Goal: Task Accomplishment & Management: Manage account settings

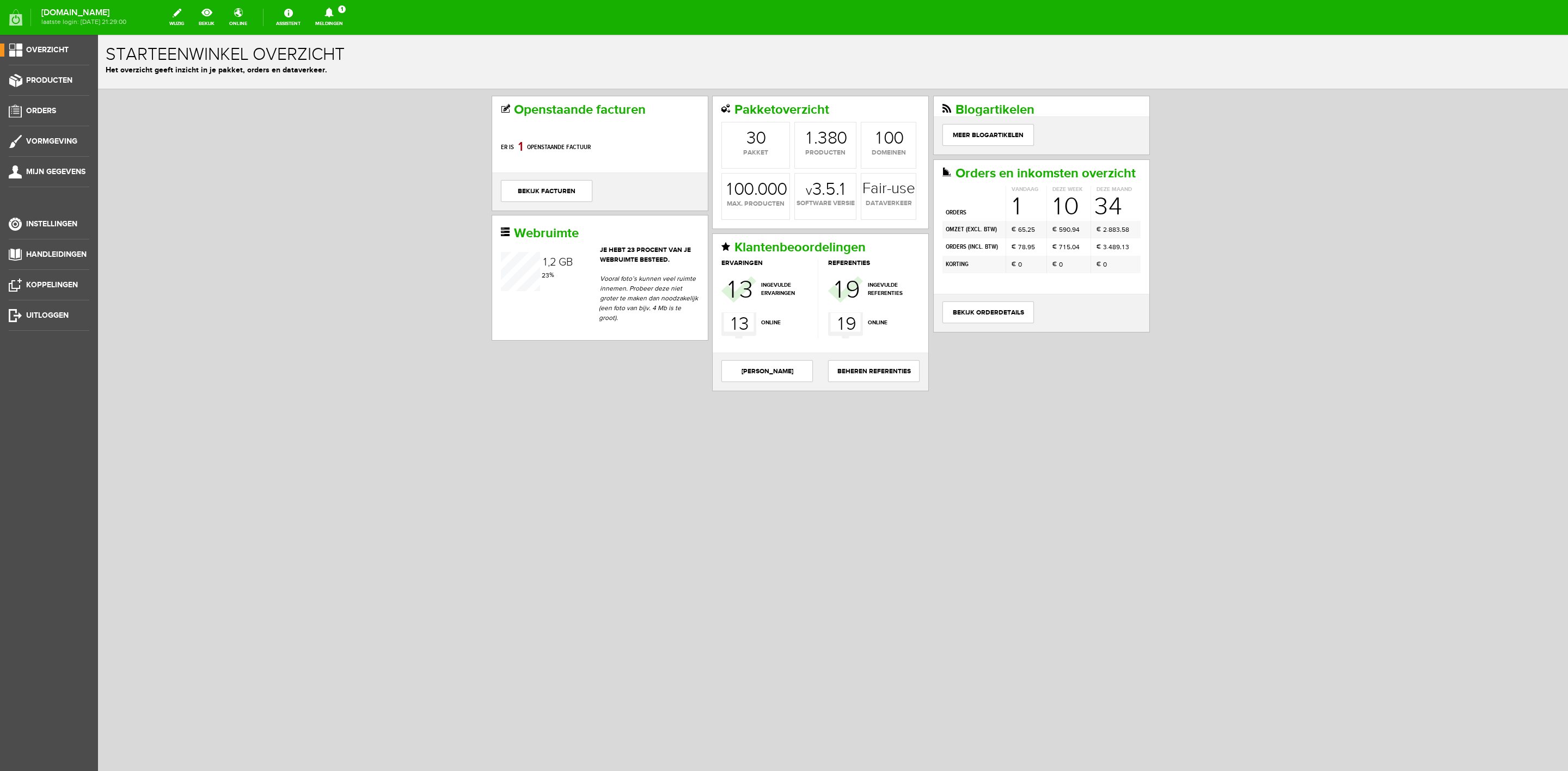
click at [342, 19] on link "Meldingen 1 Nieuwe orders Er is een nieuwe order( #6554 ) geplaatst door [PERSO…" at bounding box center [329, 17] width 41 height 24
click at [351, 80] on b "[PERSON_NAME]" at bounding box center [321, 84] width 60 height 9
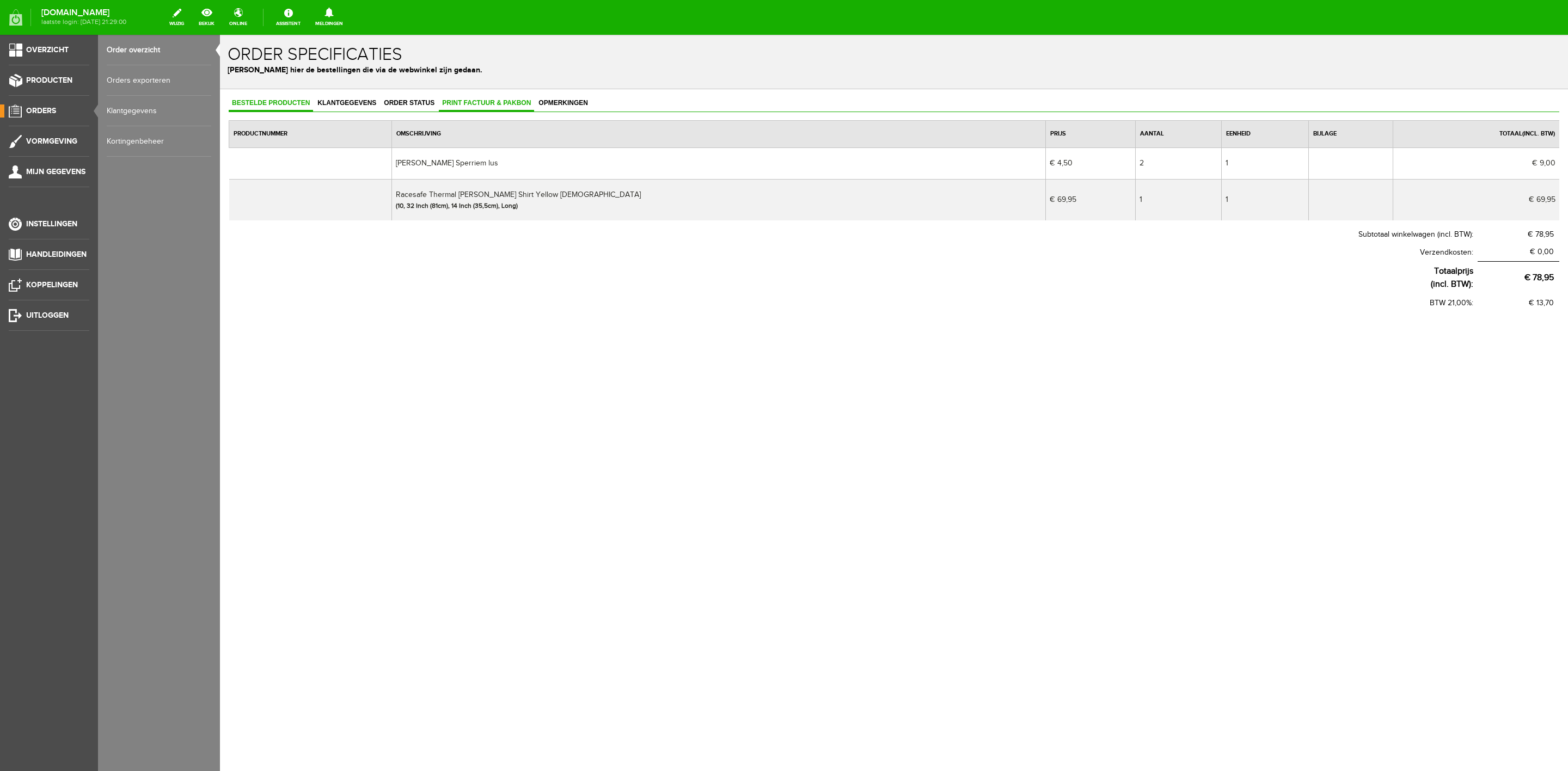
click at [513, 105] on span "Print factuur & pakbon" at bounding box center [486, 103] width 96 height 8
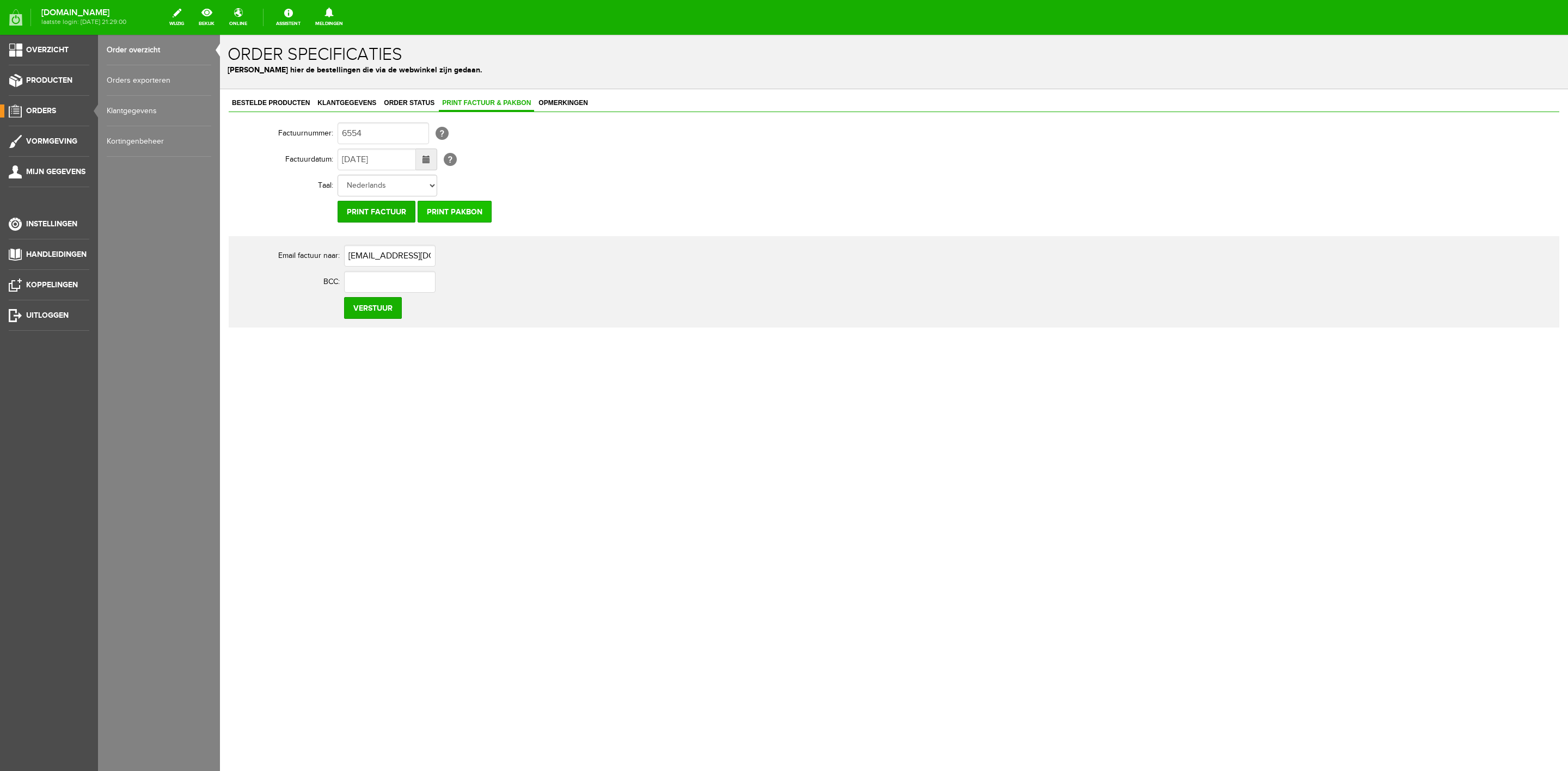
click at [474, 209] on input "Print pakbon" at bounding box center [455, 212] width 74 height 22
click at [281, 108] on link "Bestelde producten" at bounding box center [271, 103] width 85 height 16
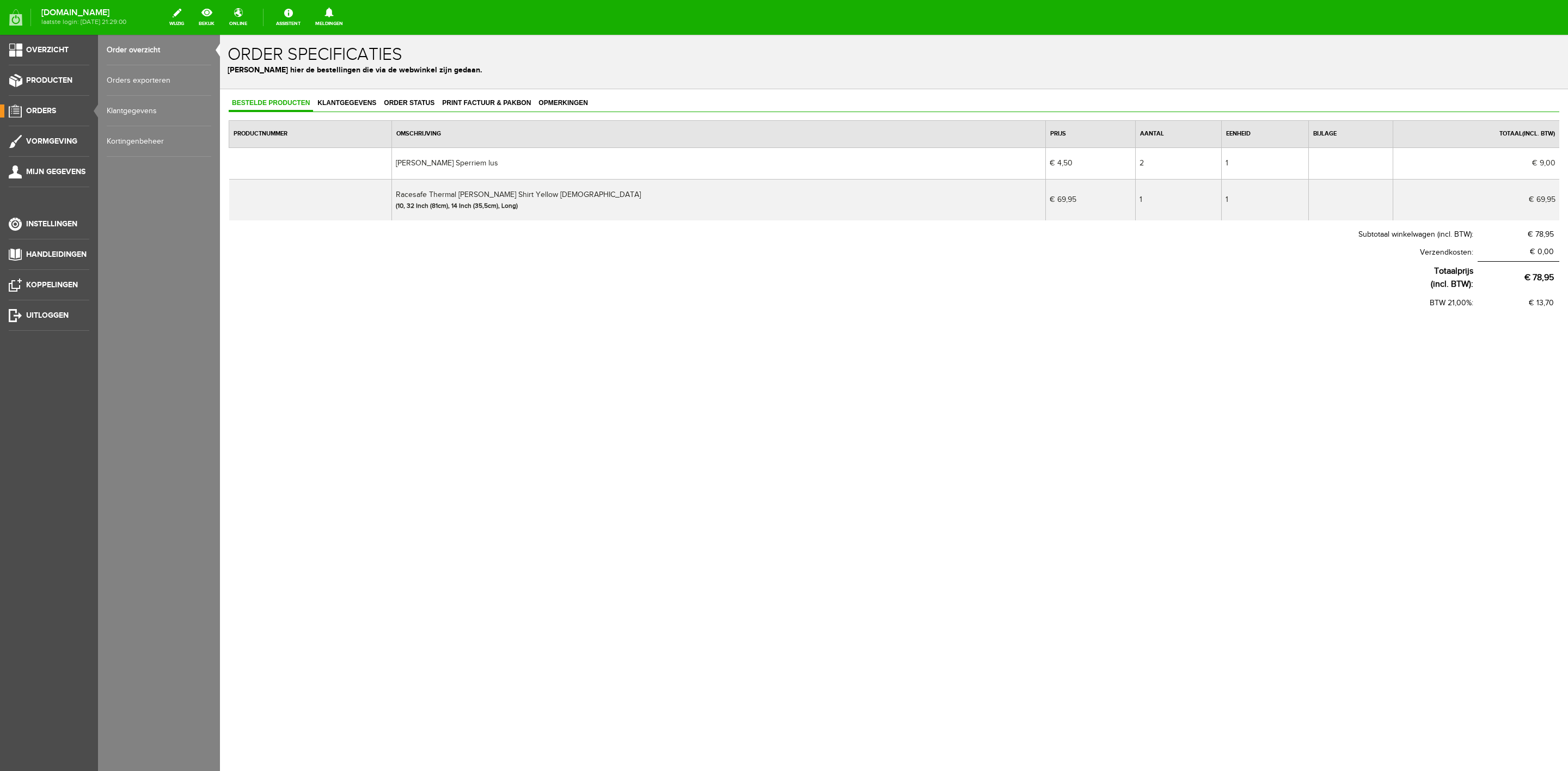
click at [131, 52] on link "Order overzicht" at bounding box center [159, 50] width 105 height 30
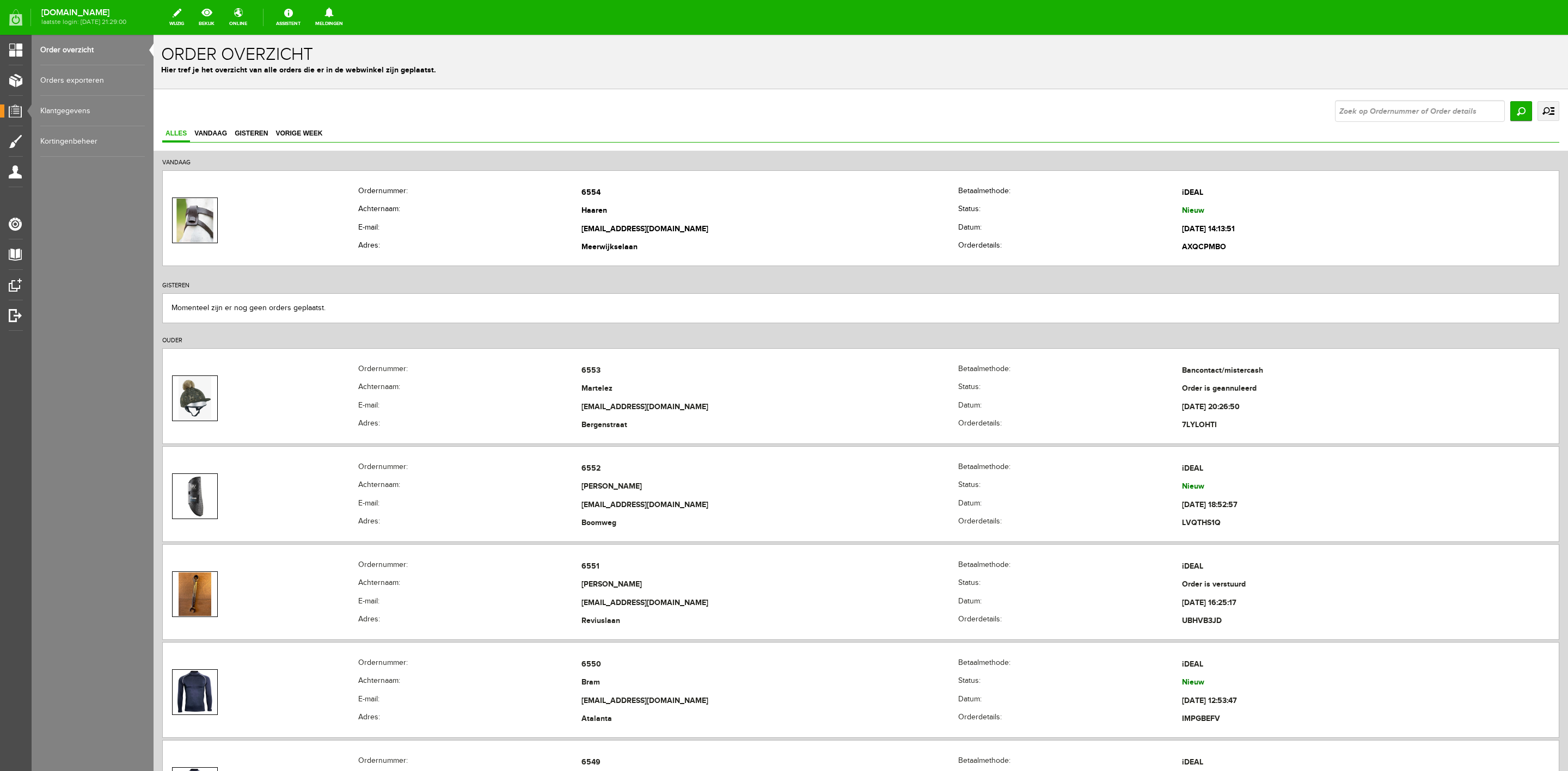
click at [1538, 106] on link "uitgebreid zoeken" at bounding box center [1549, 111] width 22 height 19
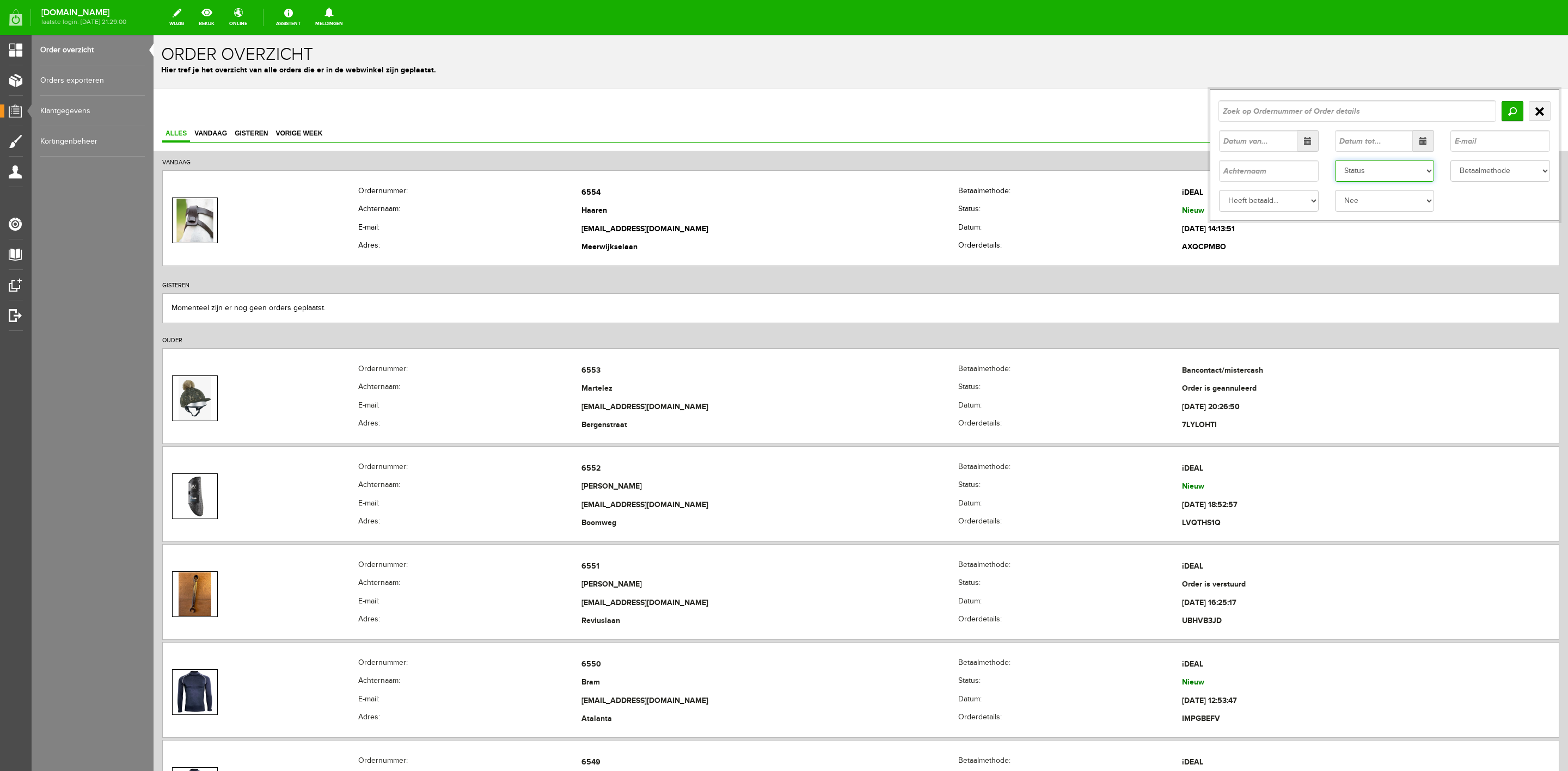
click at [1384, 164] on select "Status Order niet afgerond Nieuw Order in behandeling Wacht op leverancier Wach…" at bounding box center [1385, 171] width 100 height 22
click at [1335, 160] on select "Status Order niet afgerond Nieuw Order in behandeling Wacht op leverancier Wach…" at bounding box center [1385, 171] width 100 height 22
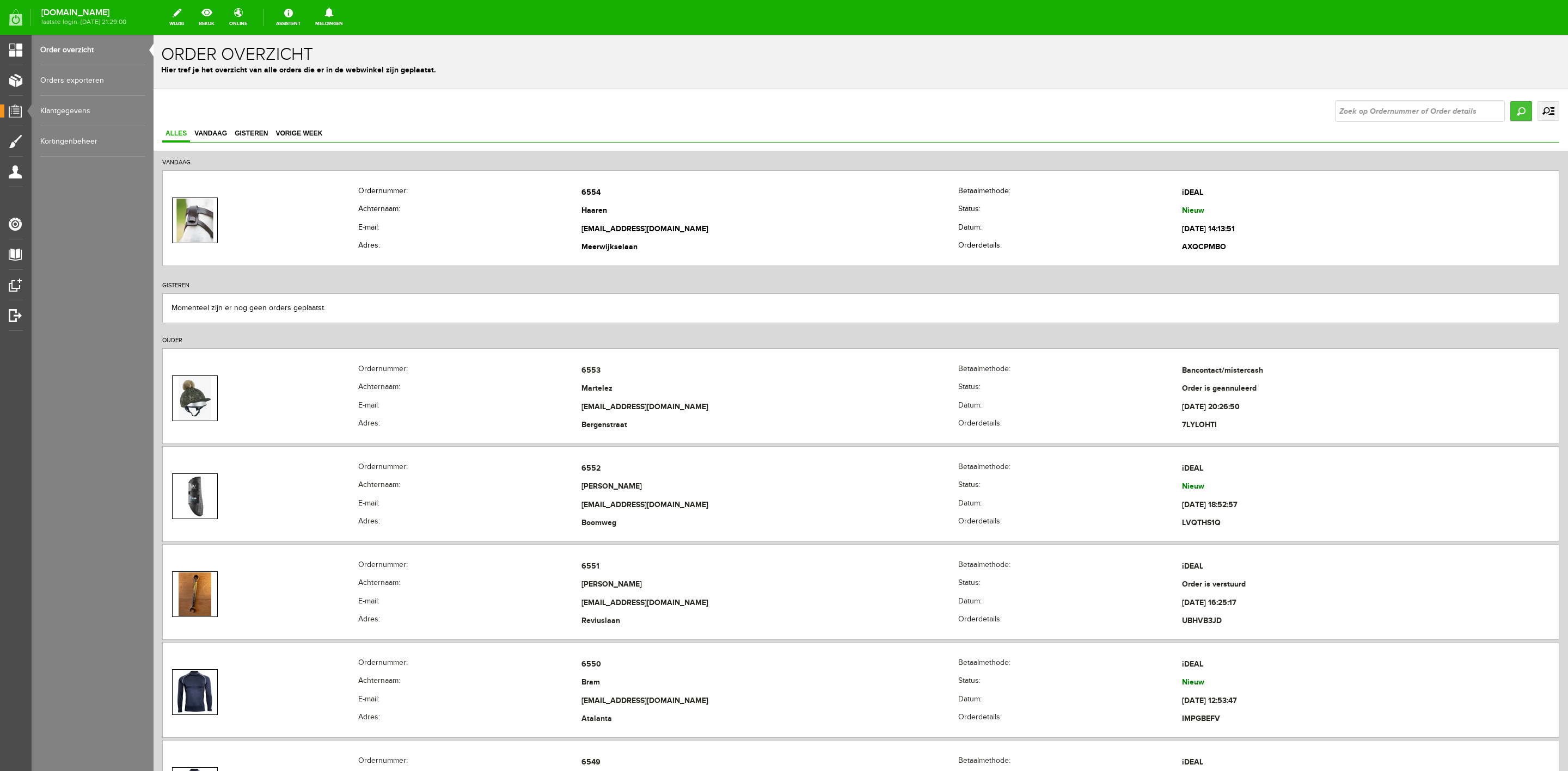
click at [1510, 111] on input "Zoeken" at bounding box center [1521, 111] width 22 height 19
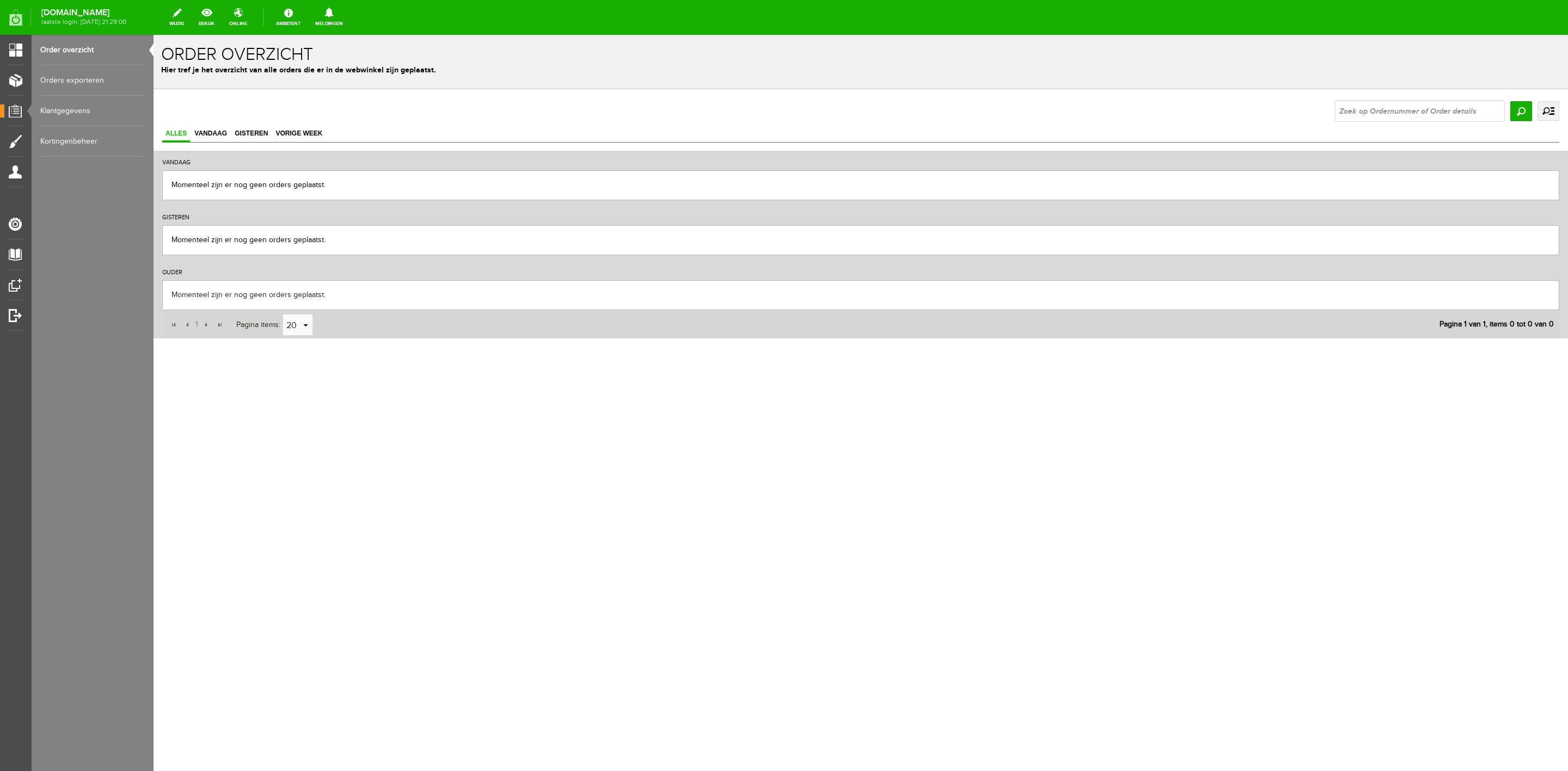
click at [1549, 111] on link "uitgebreid zoeken" at bounding box center [1549, 111] width 22 height 19
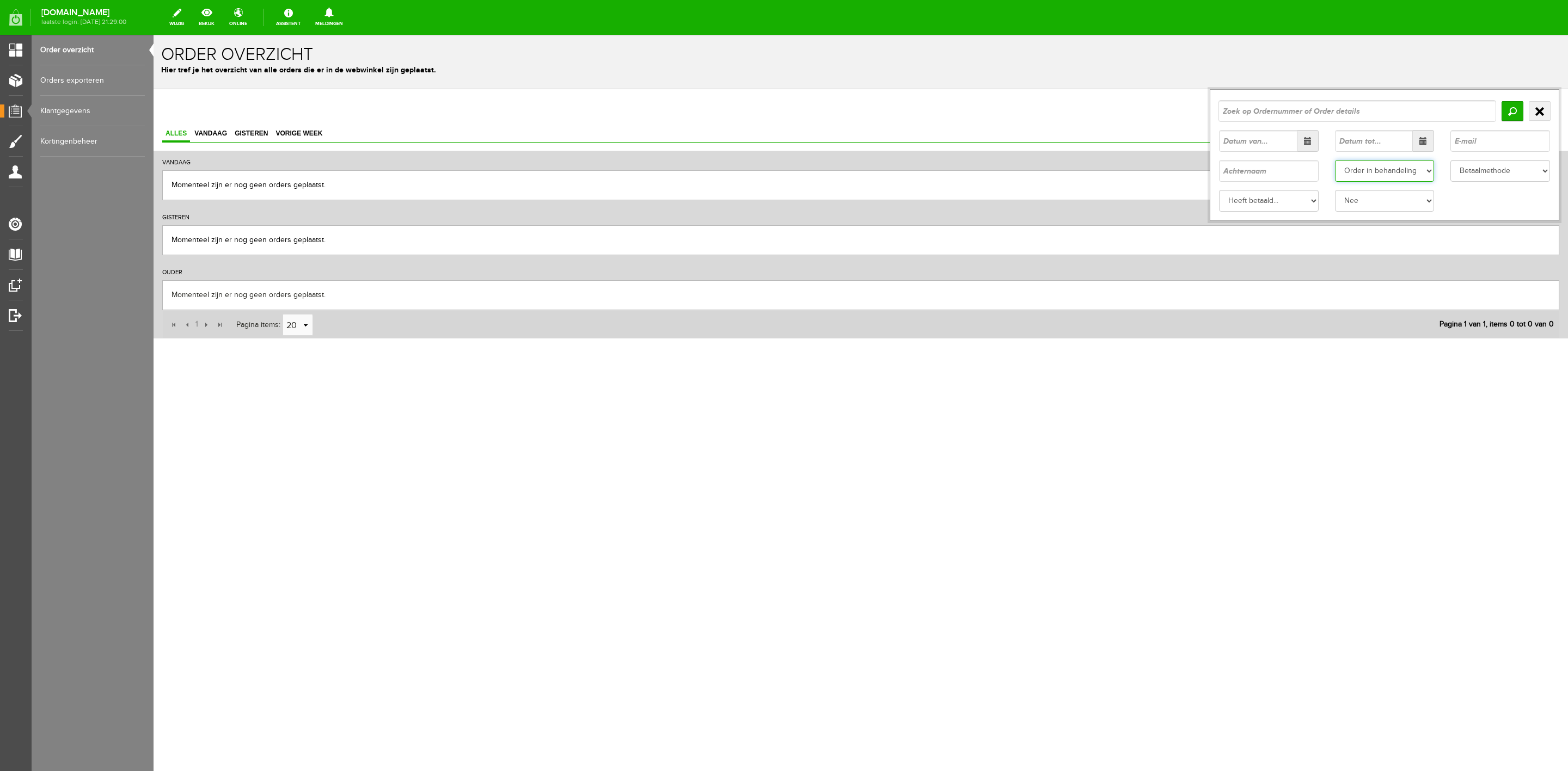
click at [1403, 172] on select "Status Order niet afgerond Nieuw Order in behandeling Wacht op leverancier Wach…" at bounding box center [1385, 171] width 100 height 22
click at [1335, 160] on select "Status Order niet afgerond Nieuw Order in behandeling Wacht op leverancier Wach…" at bounding box center [1385, 171] width 100 height 22
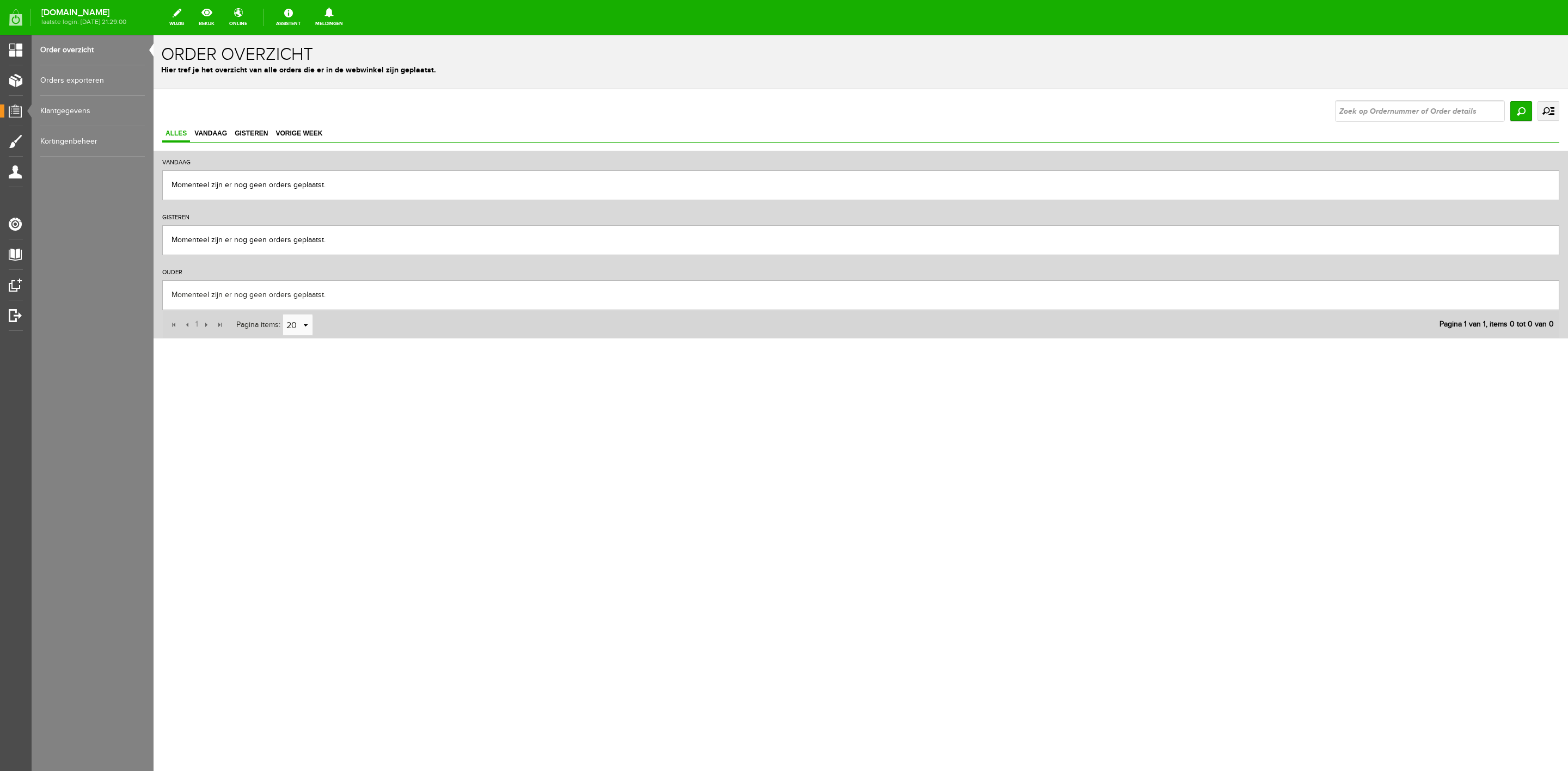
click at [1524, 125] on div "Zoeken uitgebreid zoeken Status Order niet afgerond Nieuw" at bounding box center [861, 220] width 1397 height 239
click at [1523, 118] on input "Zoeken" at bounding box center [1521, 111] width 22 height 19
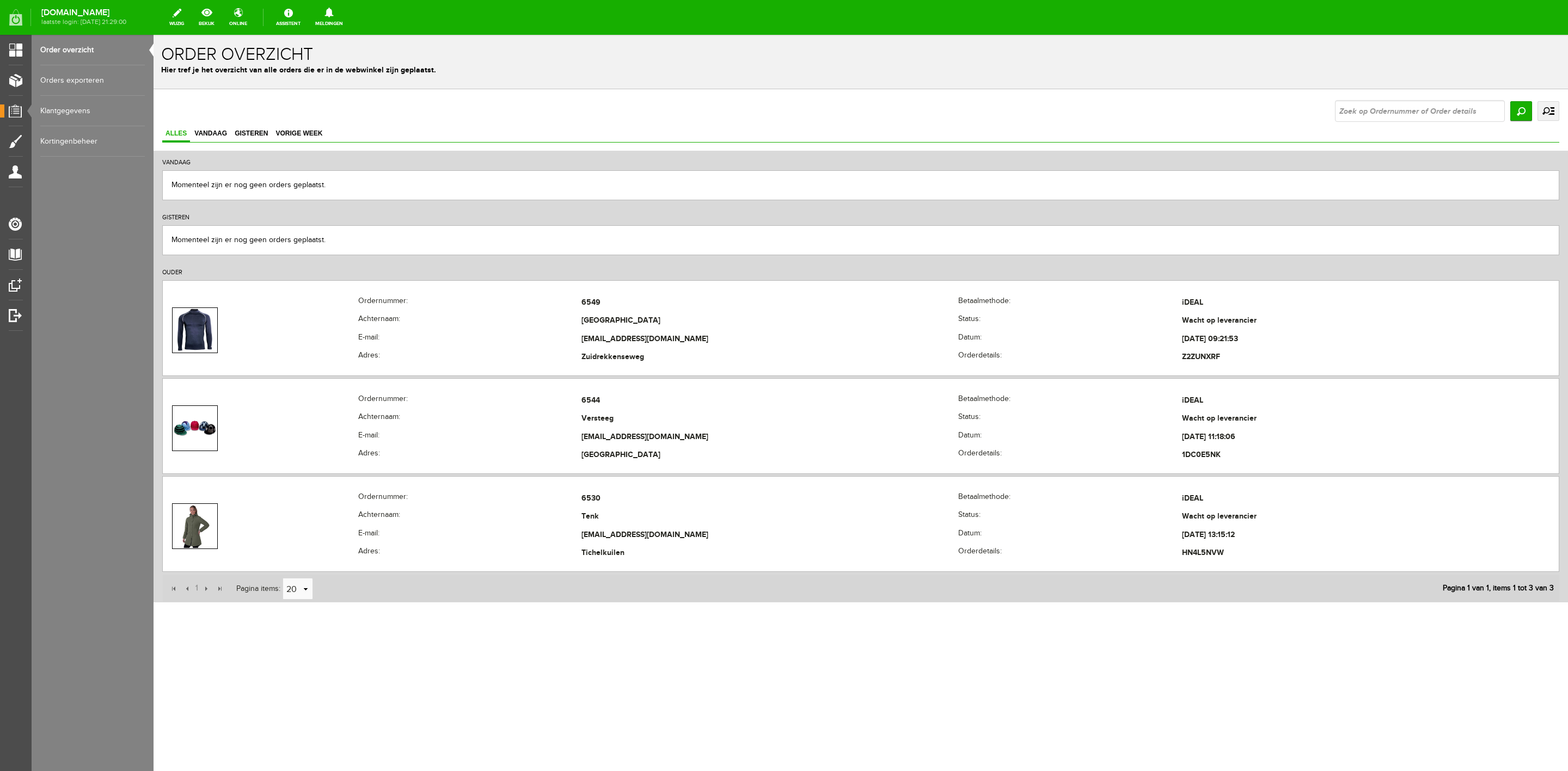
click at [1547, 116] on link "uitgebreid zoeken" at bounding box center [1549, 111] width 22 height 19
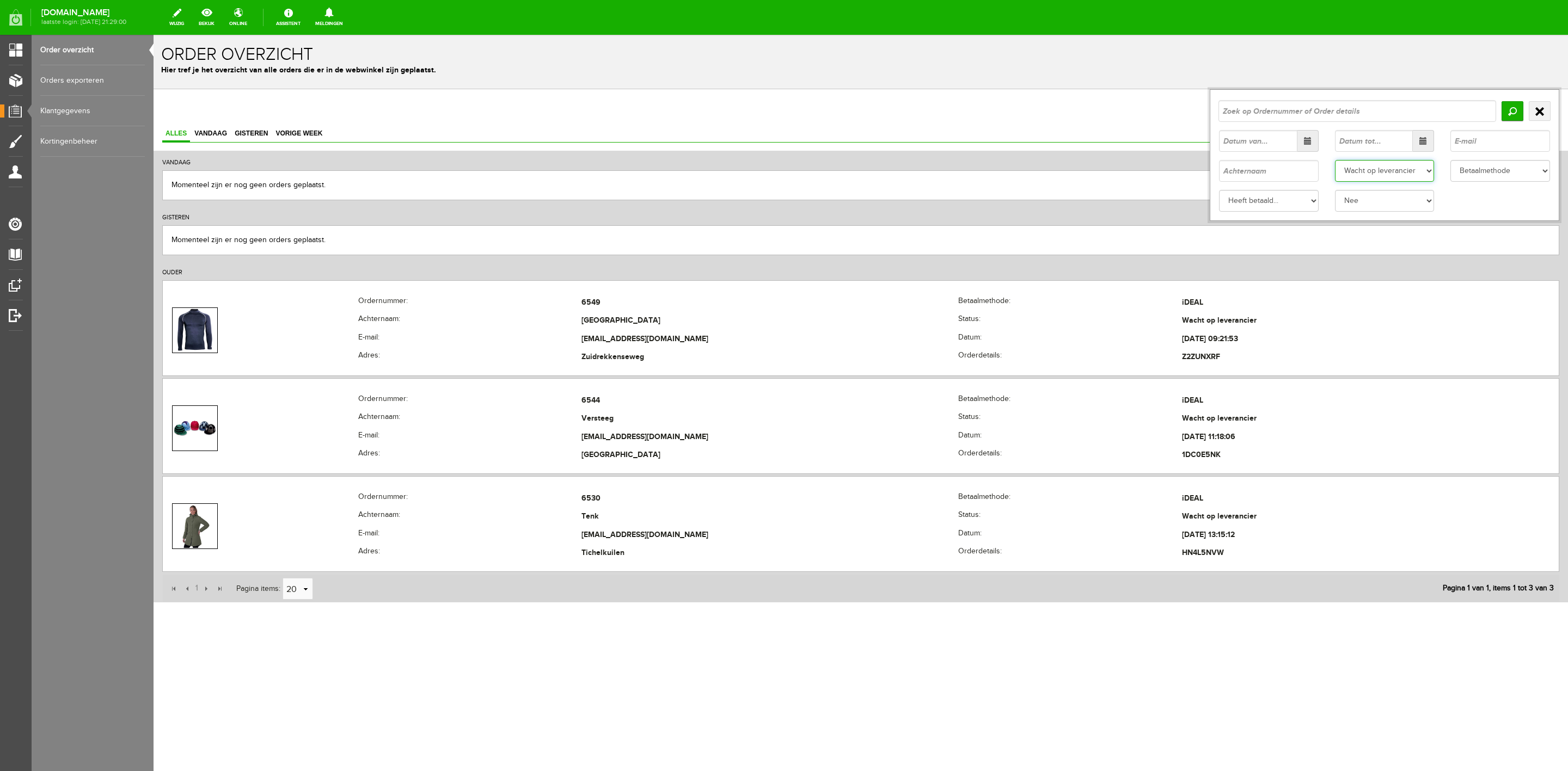
click at [1423, 178] on select "Status Order niet afgerond Nieuw Order in behandeling Wacht op leverancier Wach…" at bounding box center [1385, 171] width 100 height 22
click at [1335, 160] on select "Status Order niet afgerond Nieuw Order in behandeling Wacht op leverancier Wach…" at bounding box center [1385, 171] width 100 height 22
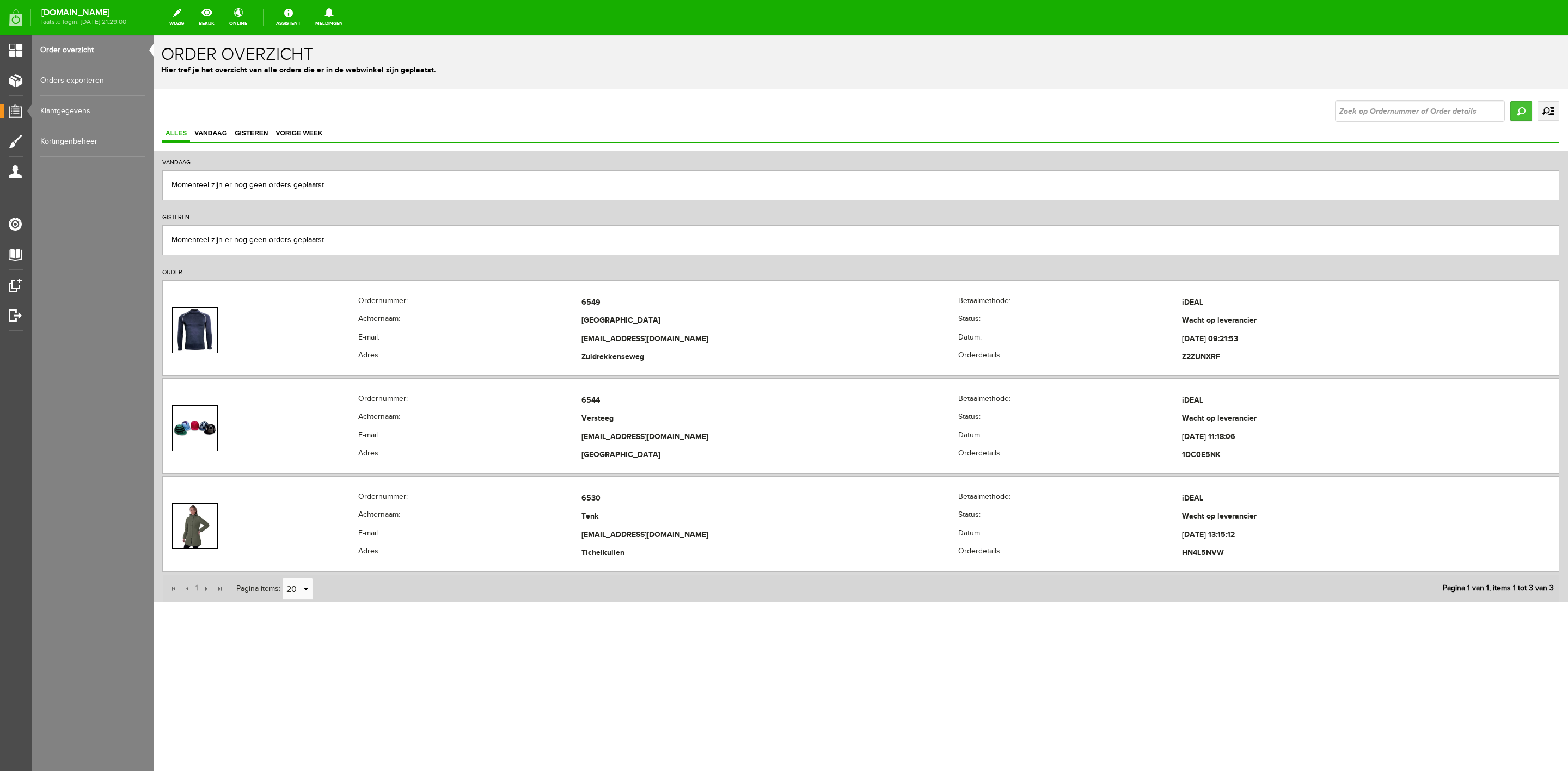
click at [1519, 106] on input "Zoeken" at bounding box center [1521, 111] width 22 height 19
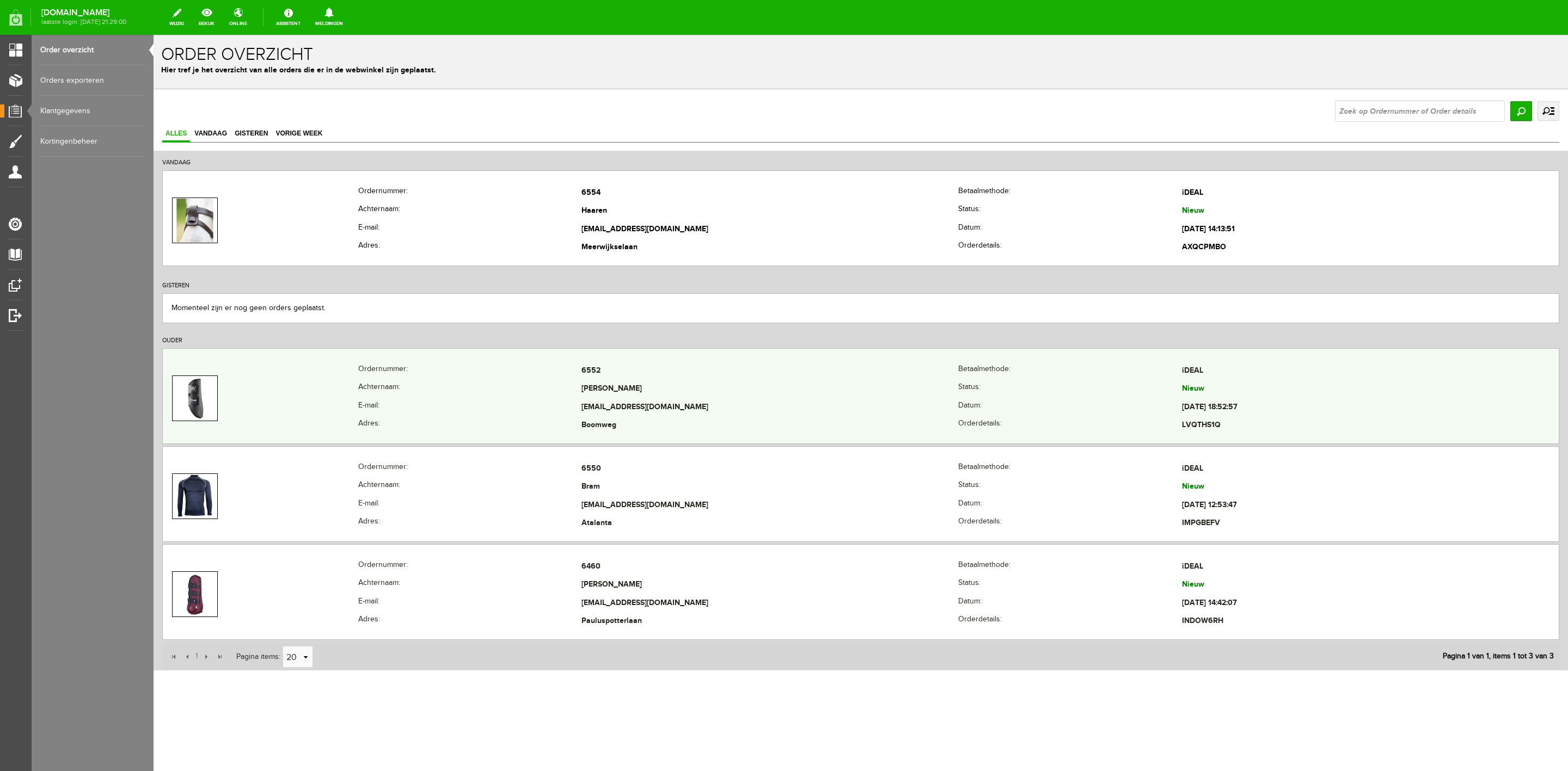
click at [569, 408] on th "E-mail:" at bounding box center [470, 408] width 223 height 18
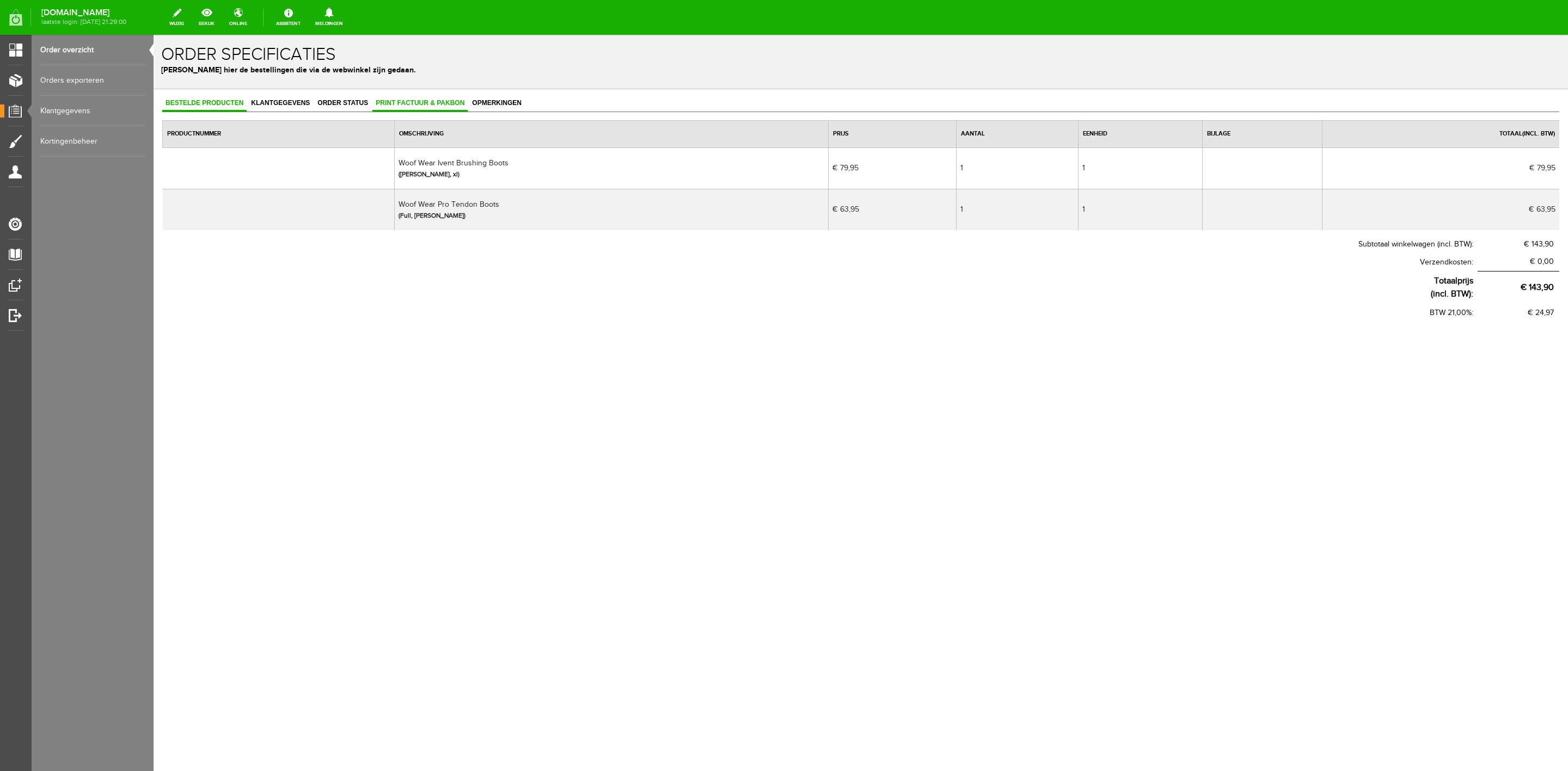
click at [436, 103] on span "Print factuur & pakbon" at bounding box center [420, 103] width 96 height 8
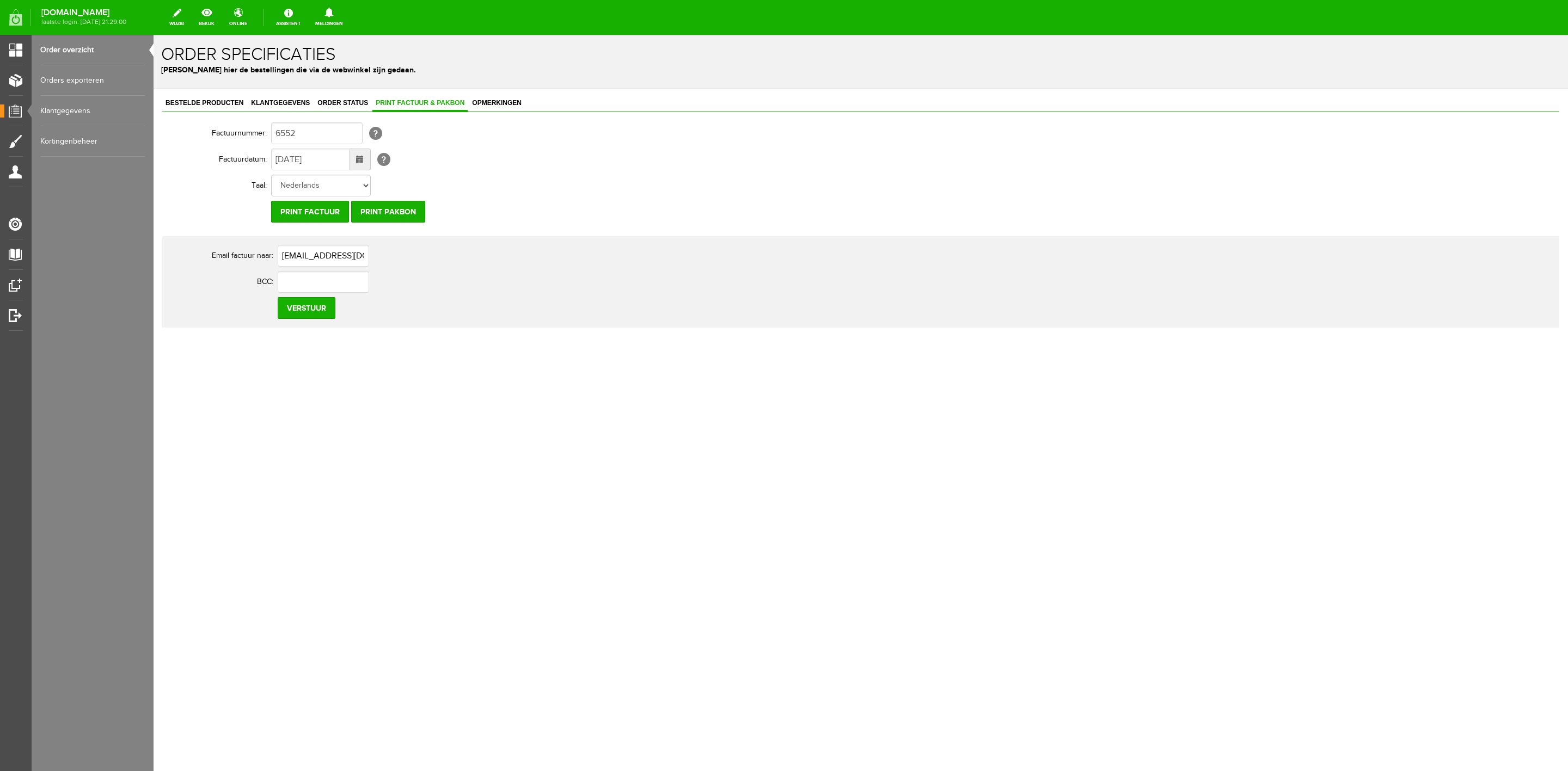
click at [435, 206] on td "Print factuur Print pakbon" at bounding box center [478, 211] width 414 height 26
click at [376, 211] on input "Print pakbon" at bounding box center [388, 212] width 74 height 22
click at [290, 97] on link "Klantgegevens" at bounding box center [280, 103] width 65 height 16
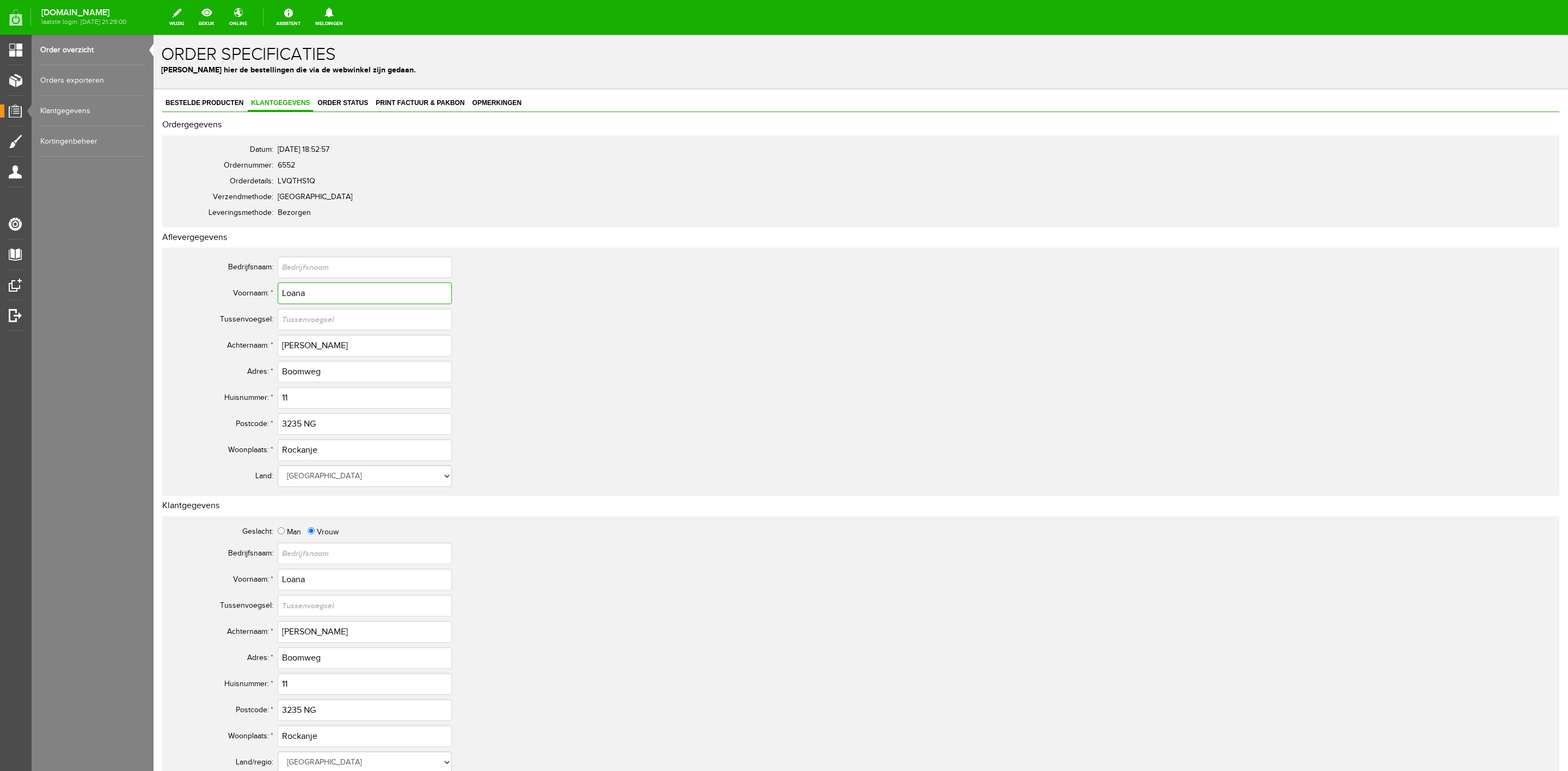
click at [292, 297] on input "Loana" at bounding box center [365, 293] width 174 height 22
click at [294, 347] on input "[PERSON_NAME]" at bounding box center [365, 346] width 174 height 22
click at [286, 416] on input "3235 NG" at bounding box center [365, 424] width 174 height 22
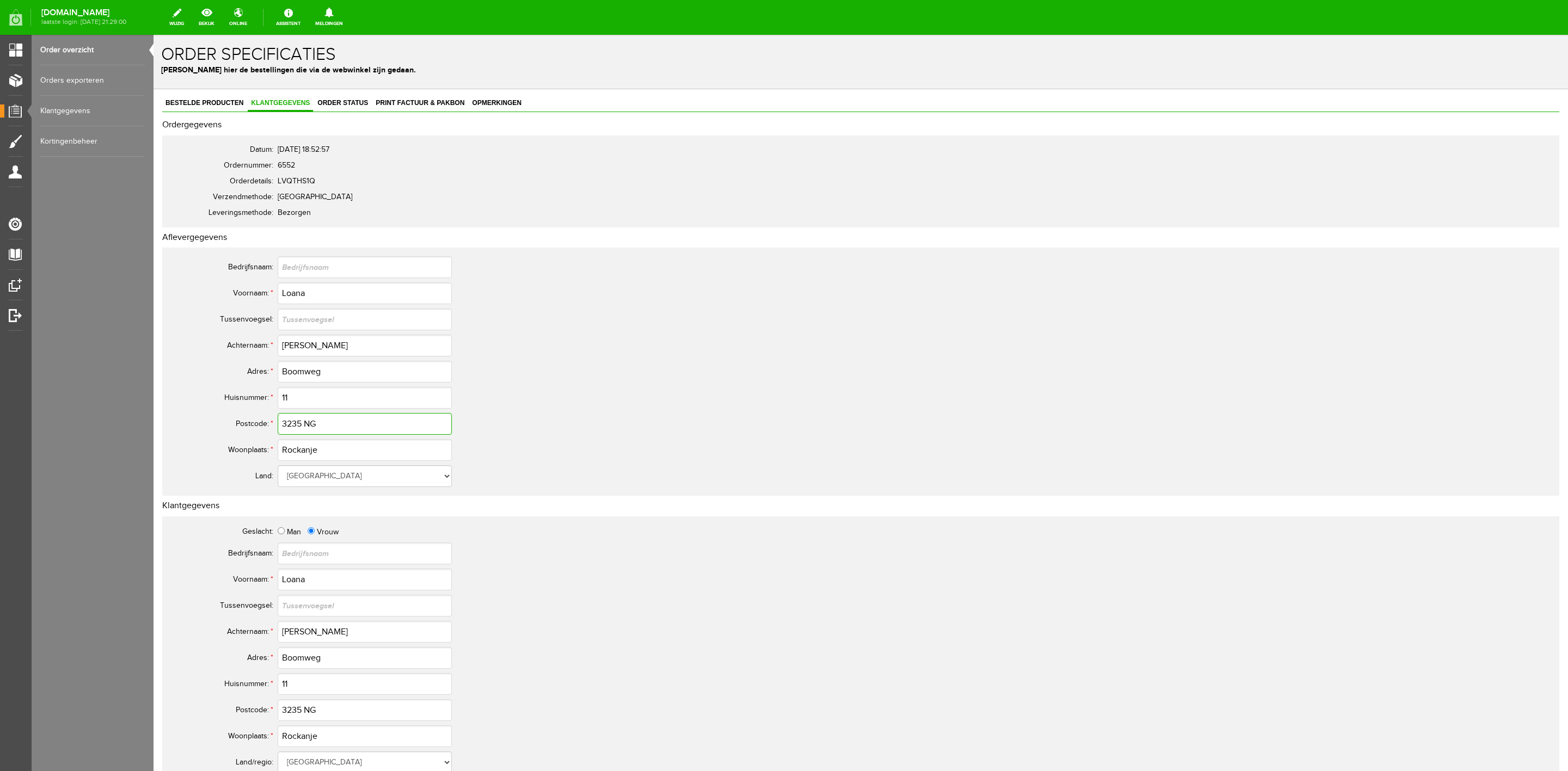
click at [286, 416] on input "3235 NG" at bounding box center [365, 424] width 174 height 22
click at [337, 105] on span "Order status" at bounding box center [343, 103] width 57 height 8
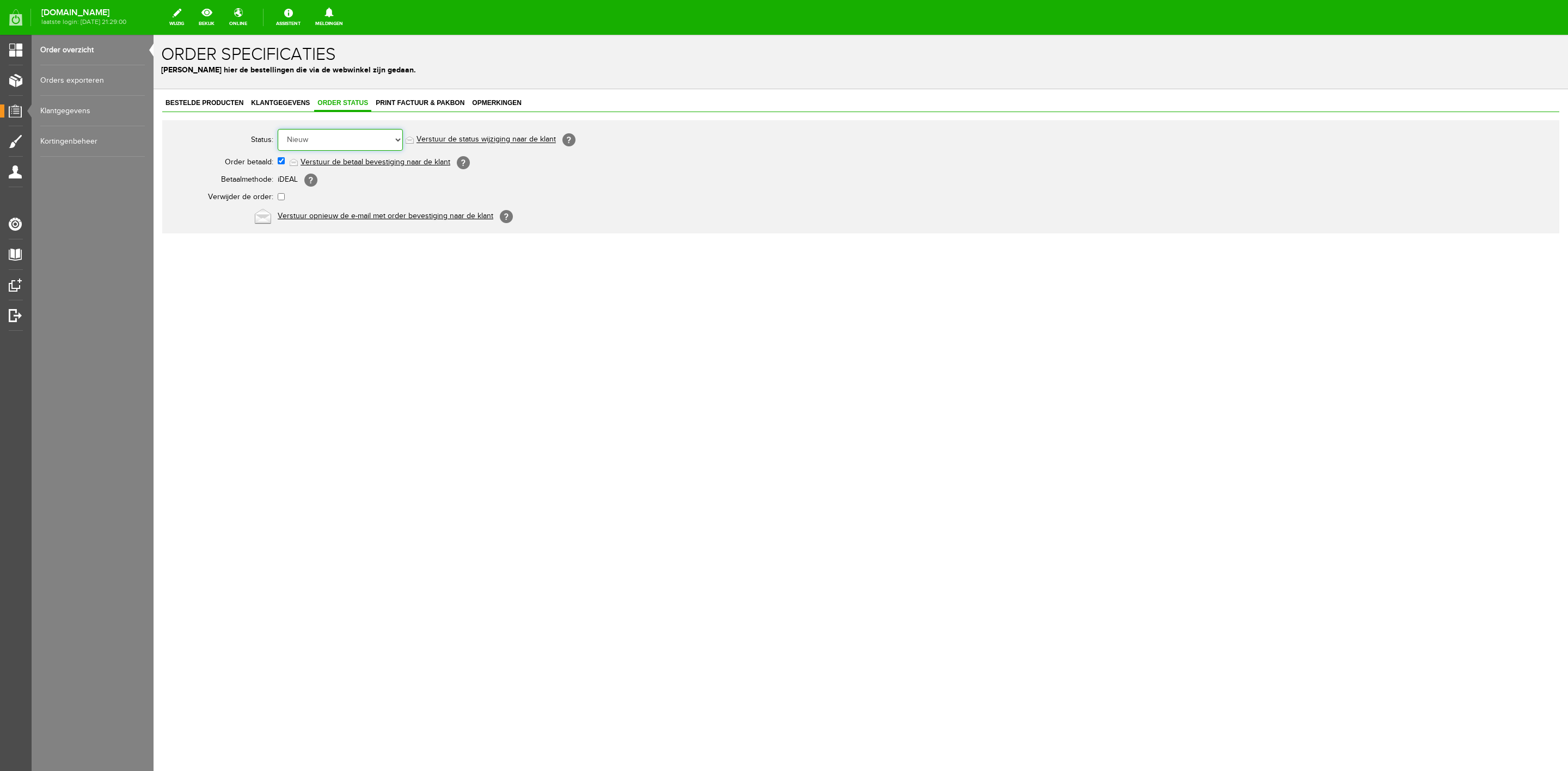
click at [348, 147] on select "Order niet afgerond Nieuw Order in behandeling Wacht op leverancier Wacht op be…" at bounding box center [340, 140] width 125 height 22
select select "5"
click at [278, 129] on select "Order niet afgerond Nieuw Order in behandeling Wacht op leverancier Wacht op be…" at bounding box center [340, 140] width 125 height 22
click at [482, 141] on link "Verstuur de status wijziging naar de klant" at bounding box center [486, 140] width 139 height 9
click at [268, 103] on span "Klantgegevens" at bounding box center [280, 103] width 65 height 8
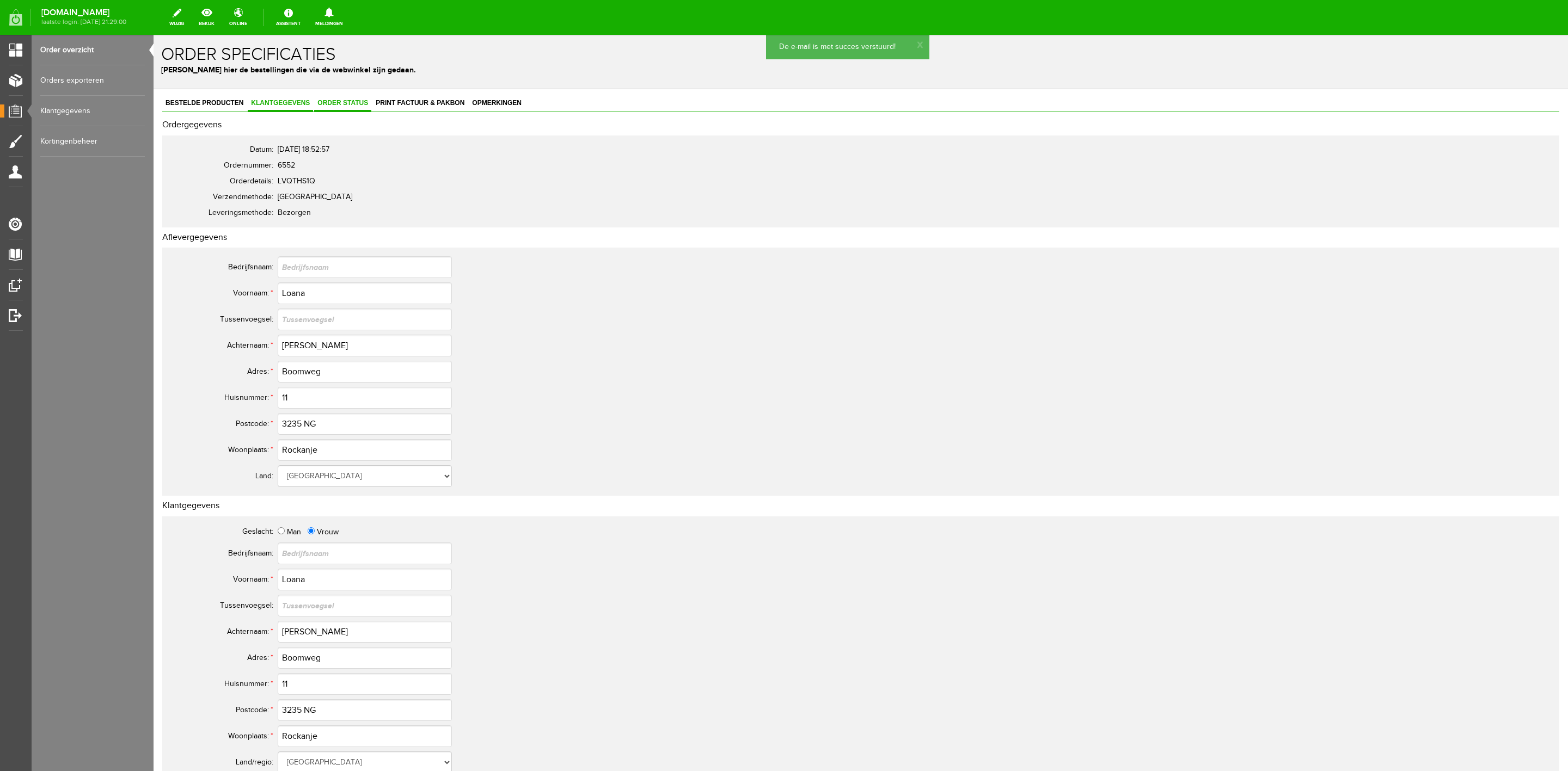
click at [345, 96] on link "Order status" at bounding box center [343, 103] width 57 height 16
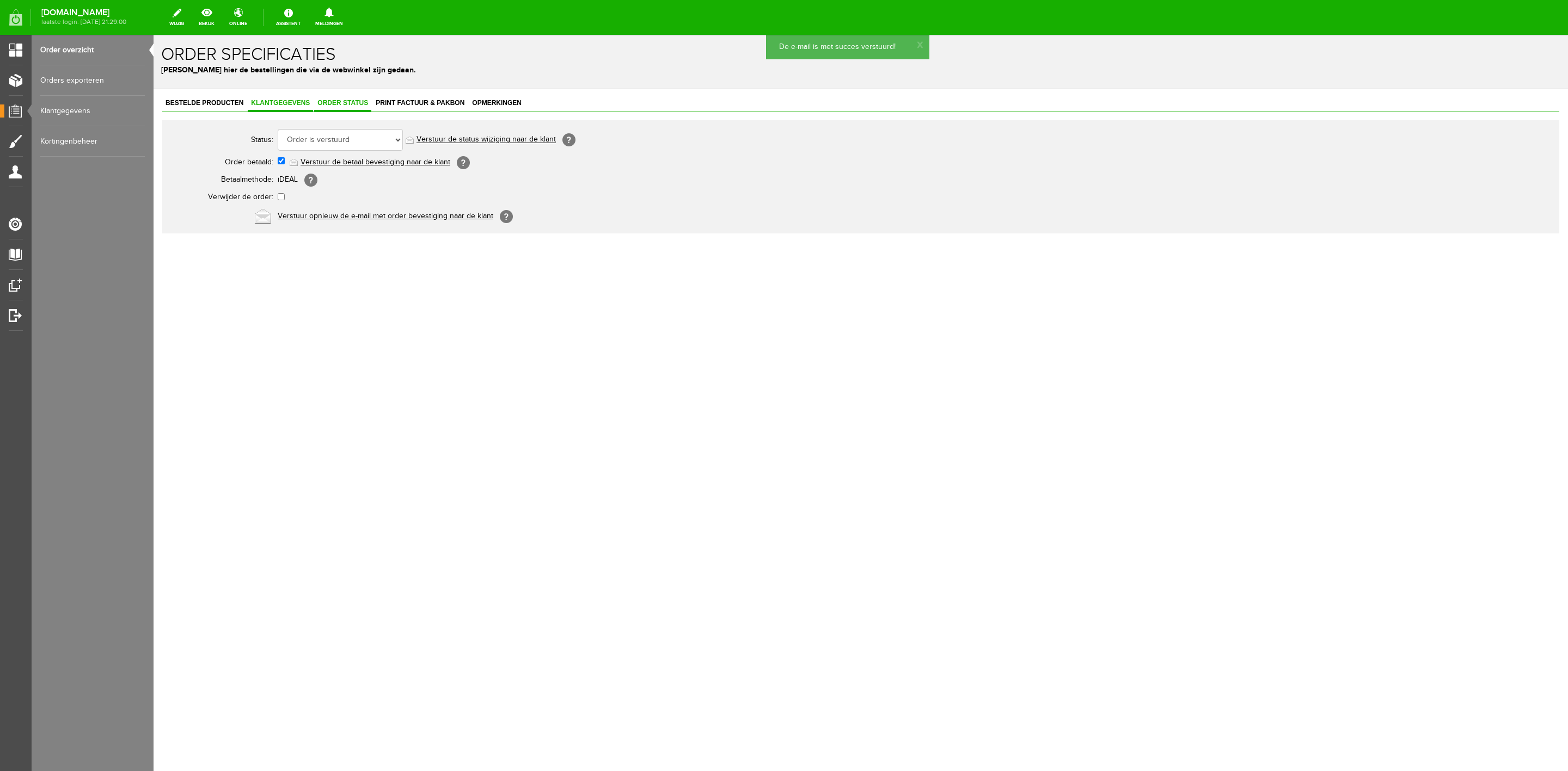
click at [279, 108] on link "Klantgegevens" at bounding box center [280, 103] width 65 height 16
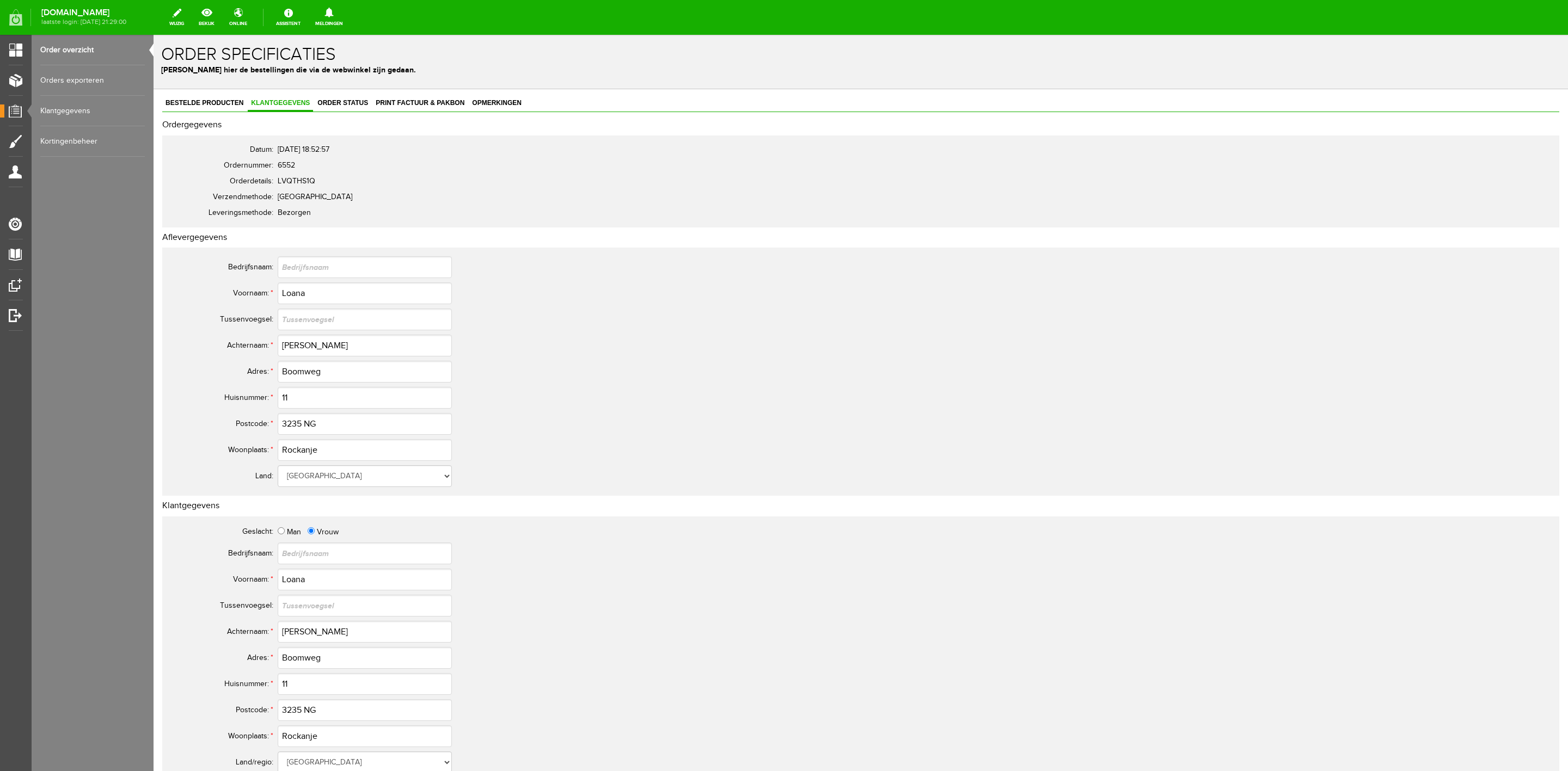
click at [222, 116] on div "Bestelde producten Klantgegevens Order status Print factuur & pakbon Opmerkinge…" at bounding box center [861, 543] width 1397 height 895
click at [222, 103] on span "Bestelde producten" at bounding box center [205, 103] width 85 height 8
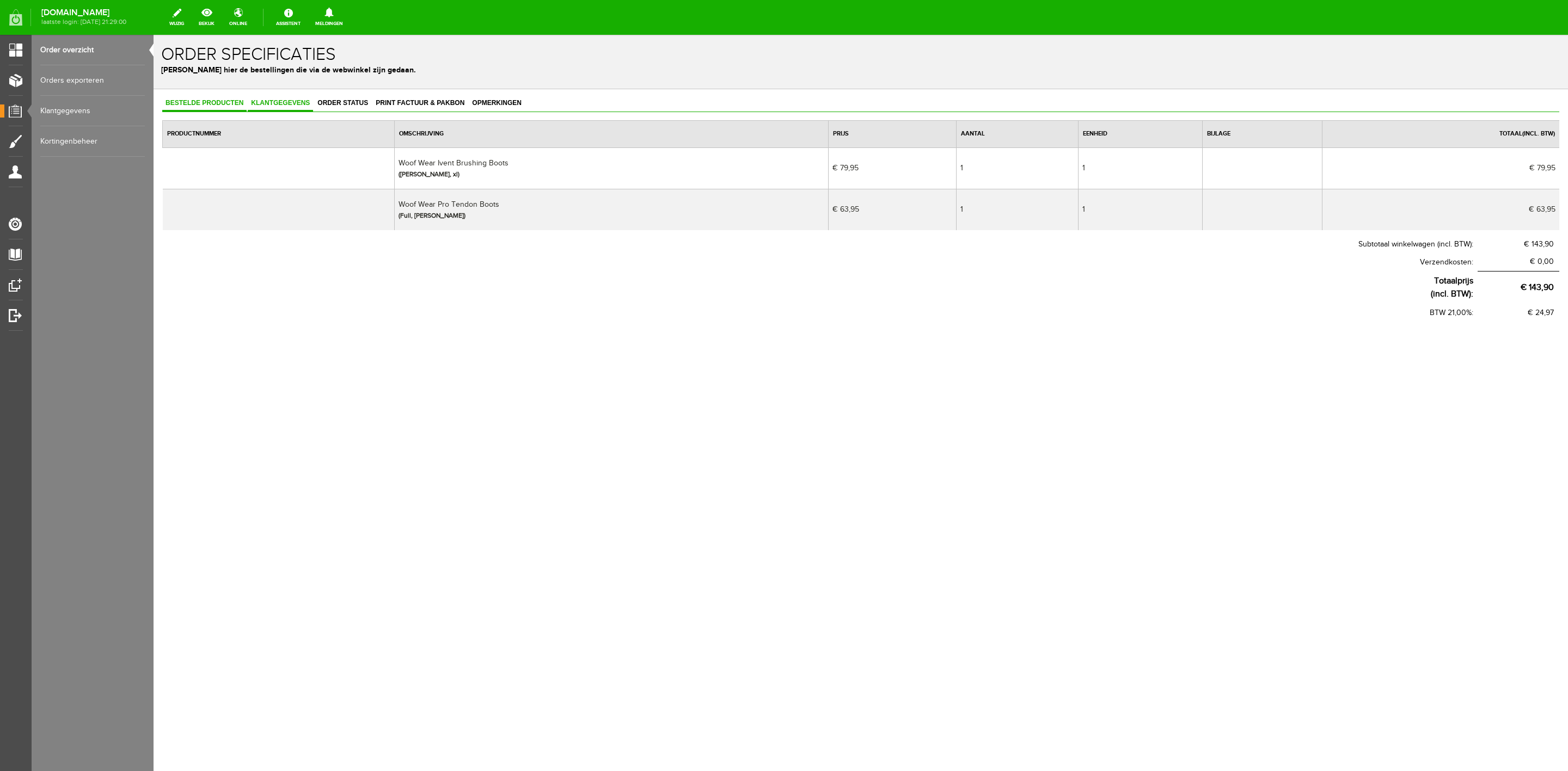
click at [293, 100] on span "Klantgegevens" at bounding box center [280, 103] width 65 height 8
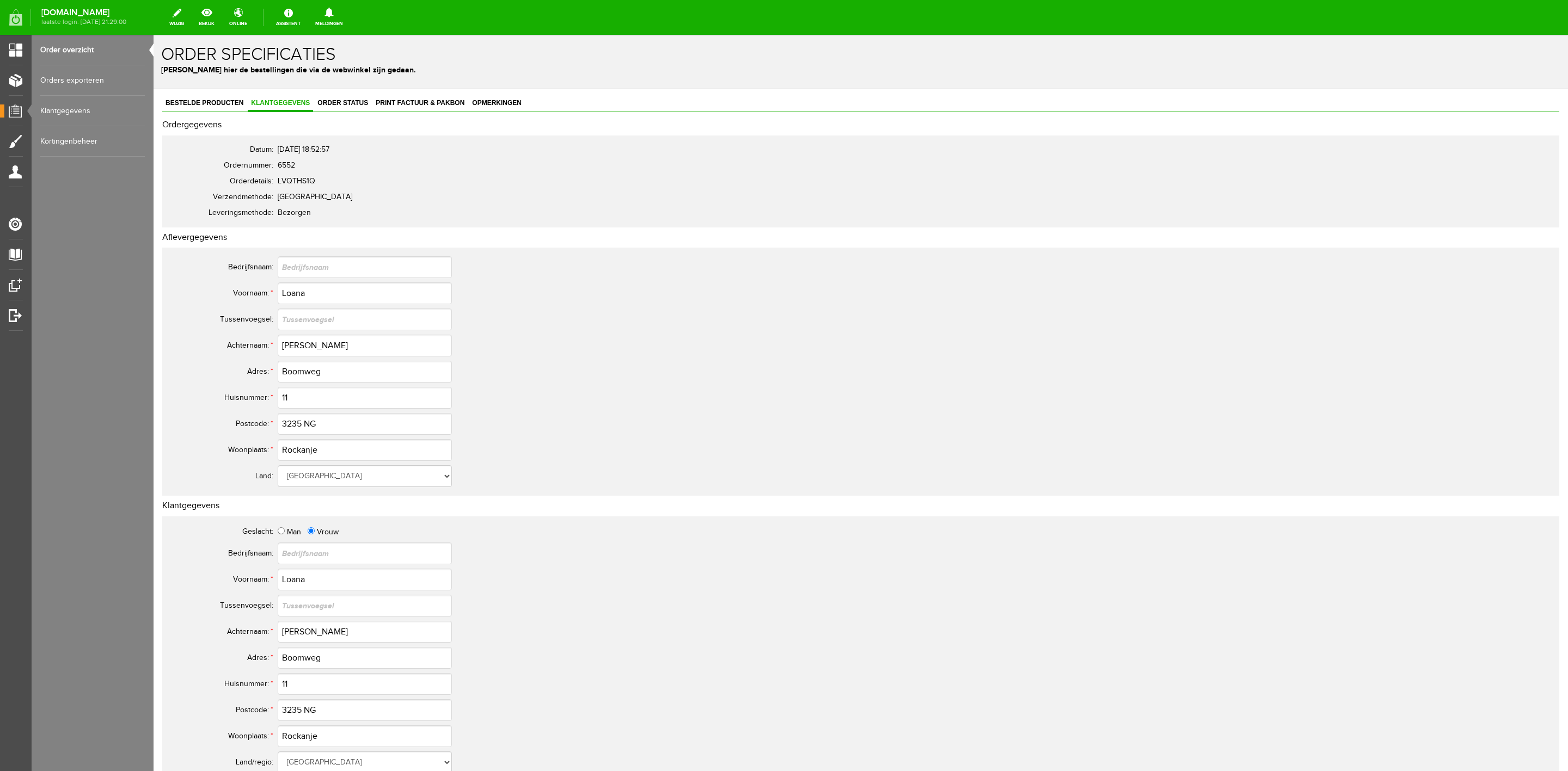
click at [95, 48] on link "Order overzicht" at bounding box center [93, 50] width 105 height 30
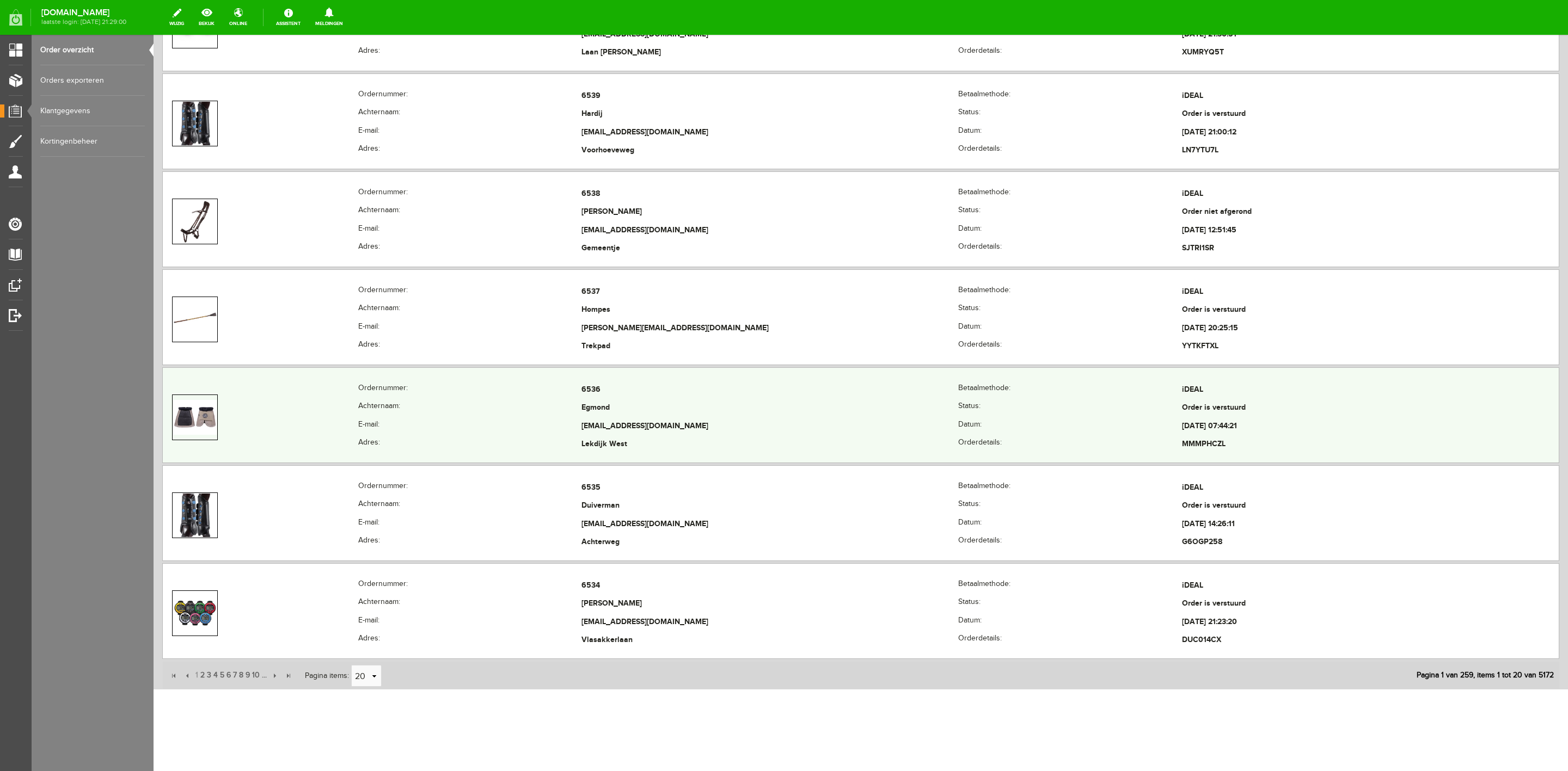
scroll to position [1659, 0]
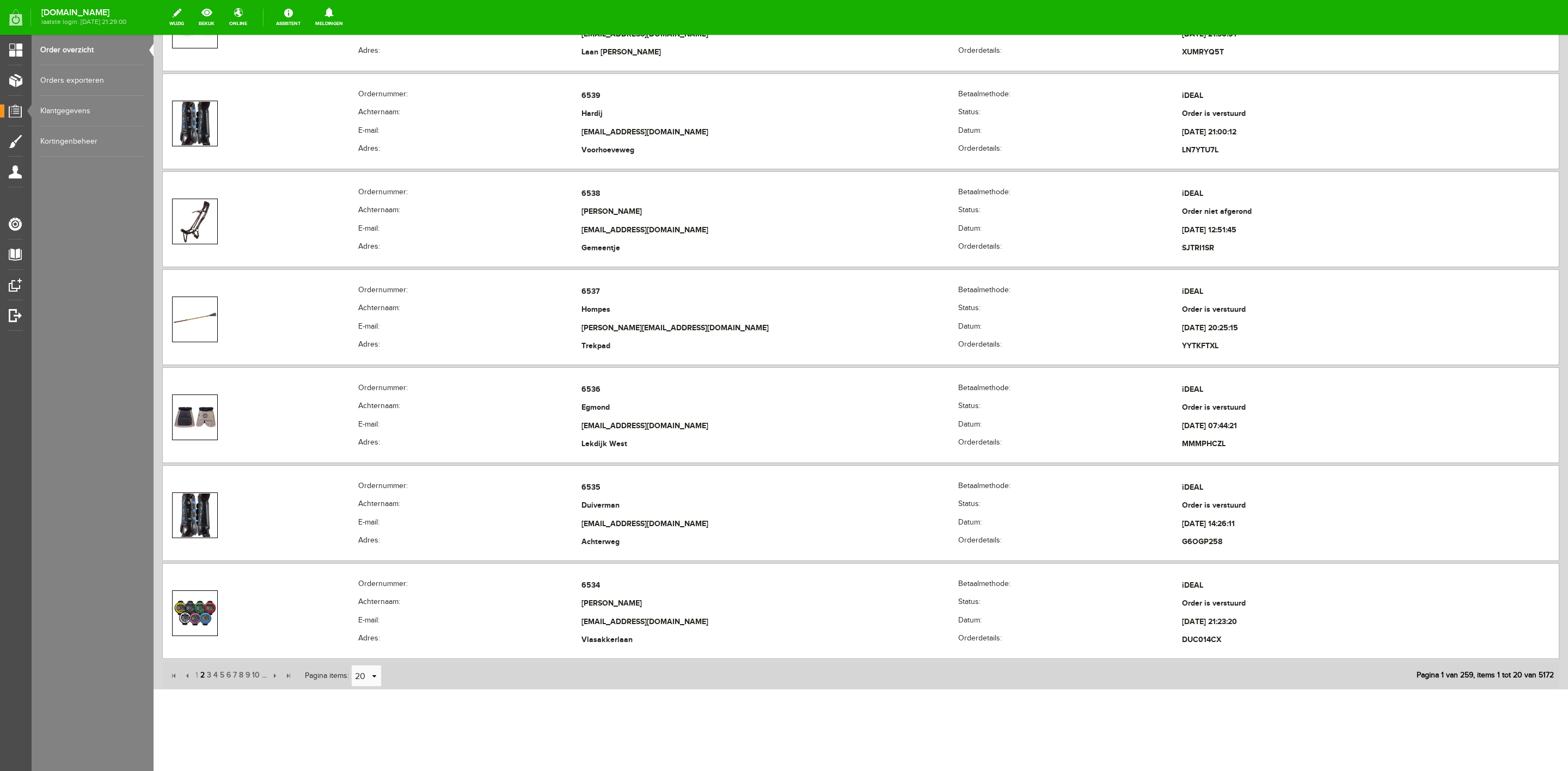
click at [201, 677] on span "2" at bounding box center [202, 675] width 7 height 22
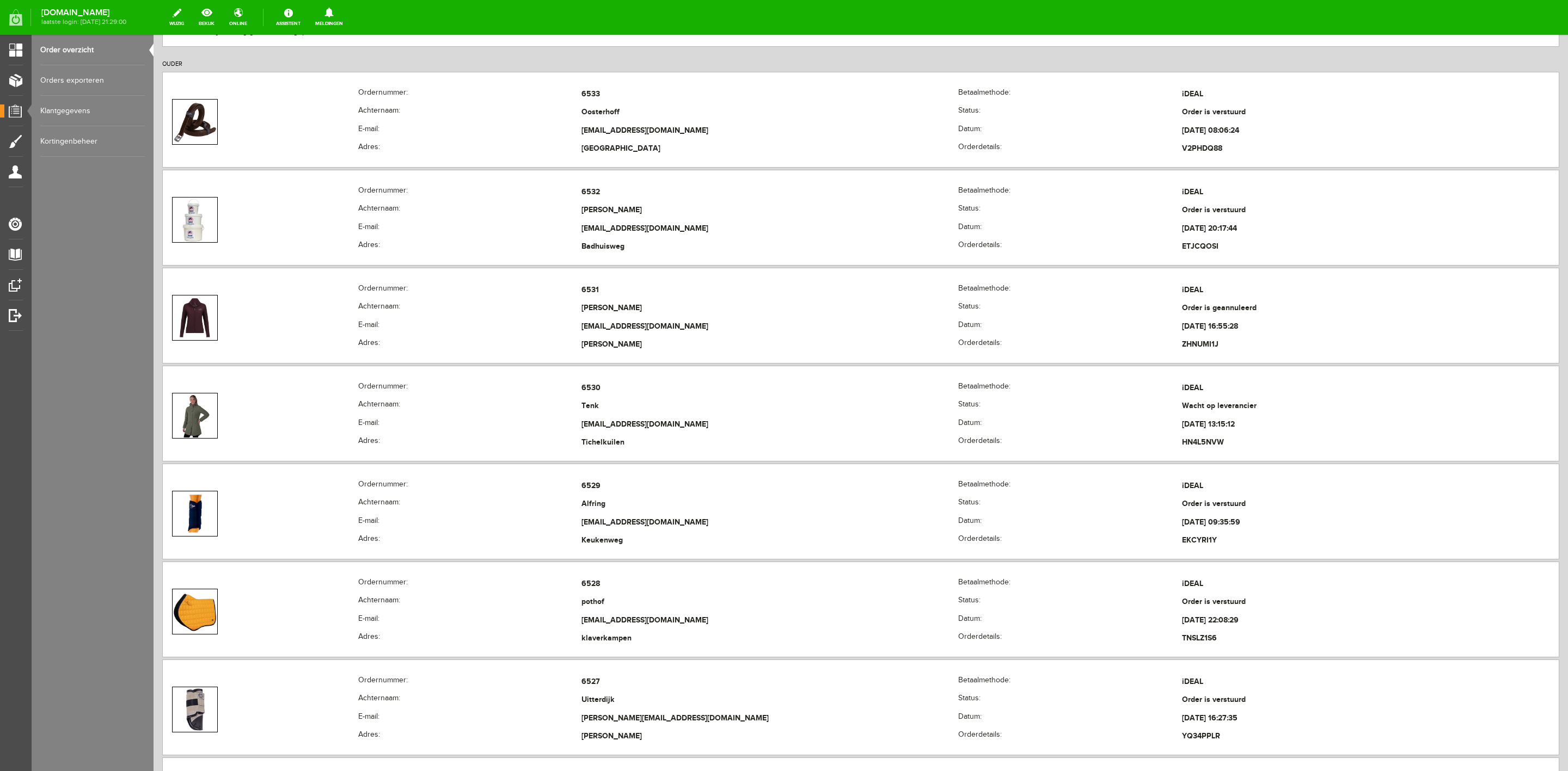
scroll to position [271, 0]
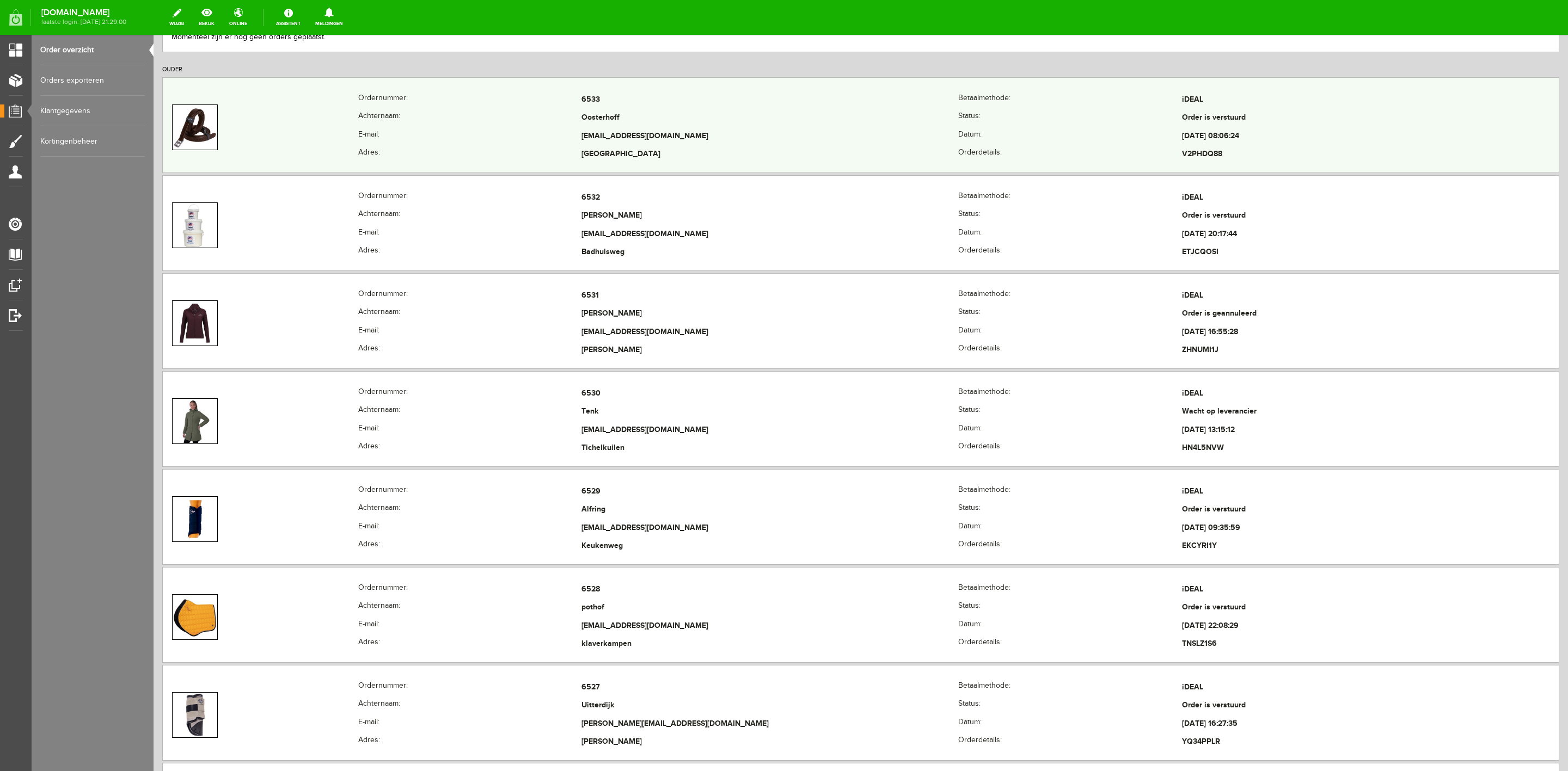
click at [680, 144] on td "[EMAIL_ADDRESS][DOMAIN_NAME]" at bounding box center [769, 136] width 377 height 18
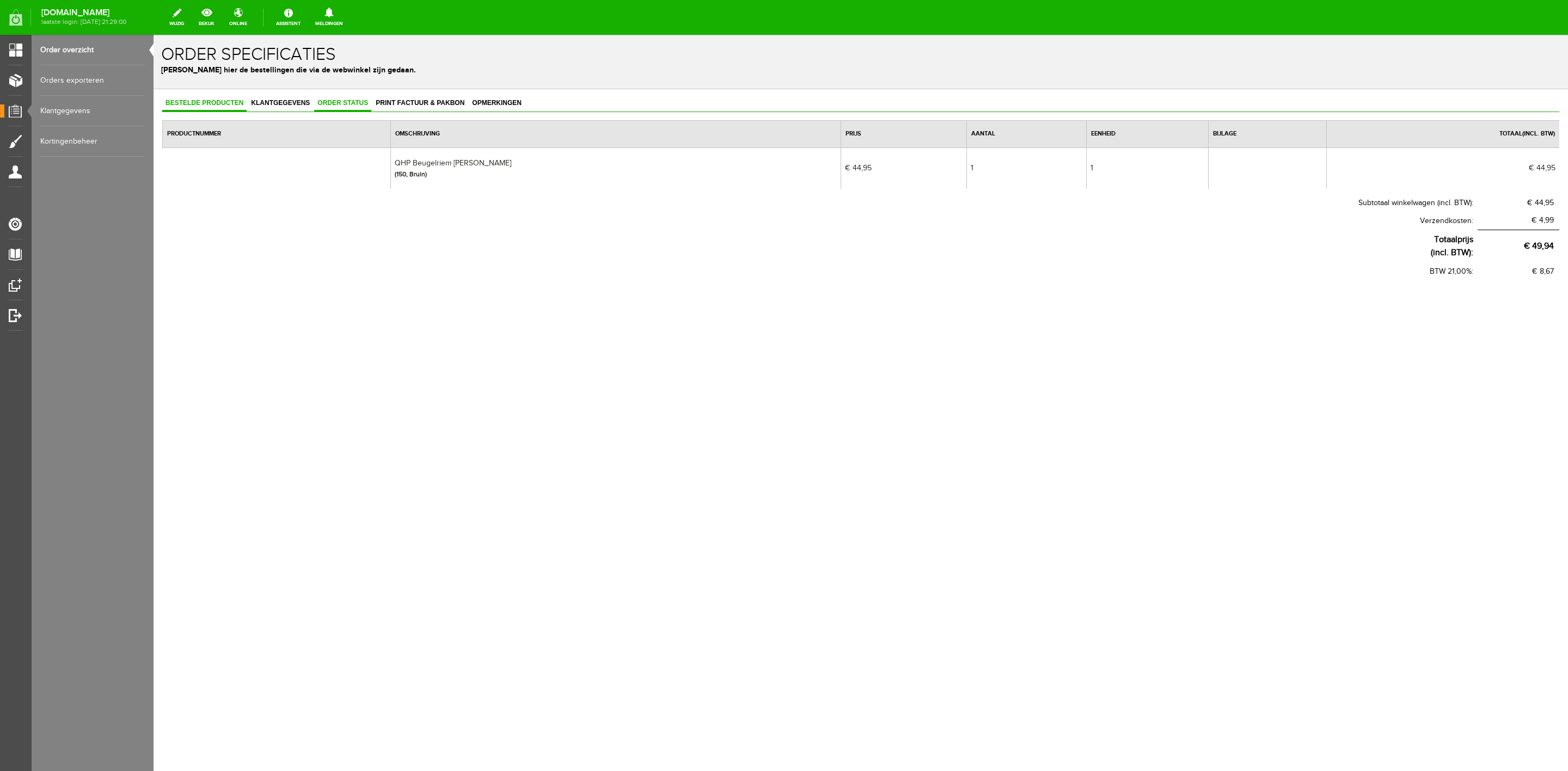
click at [337, 102] on span "Order status" at bounding box center [343, 103] width 57 height 8
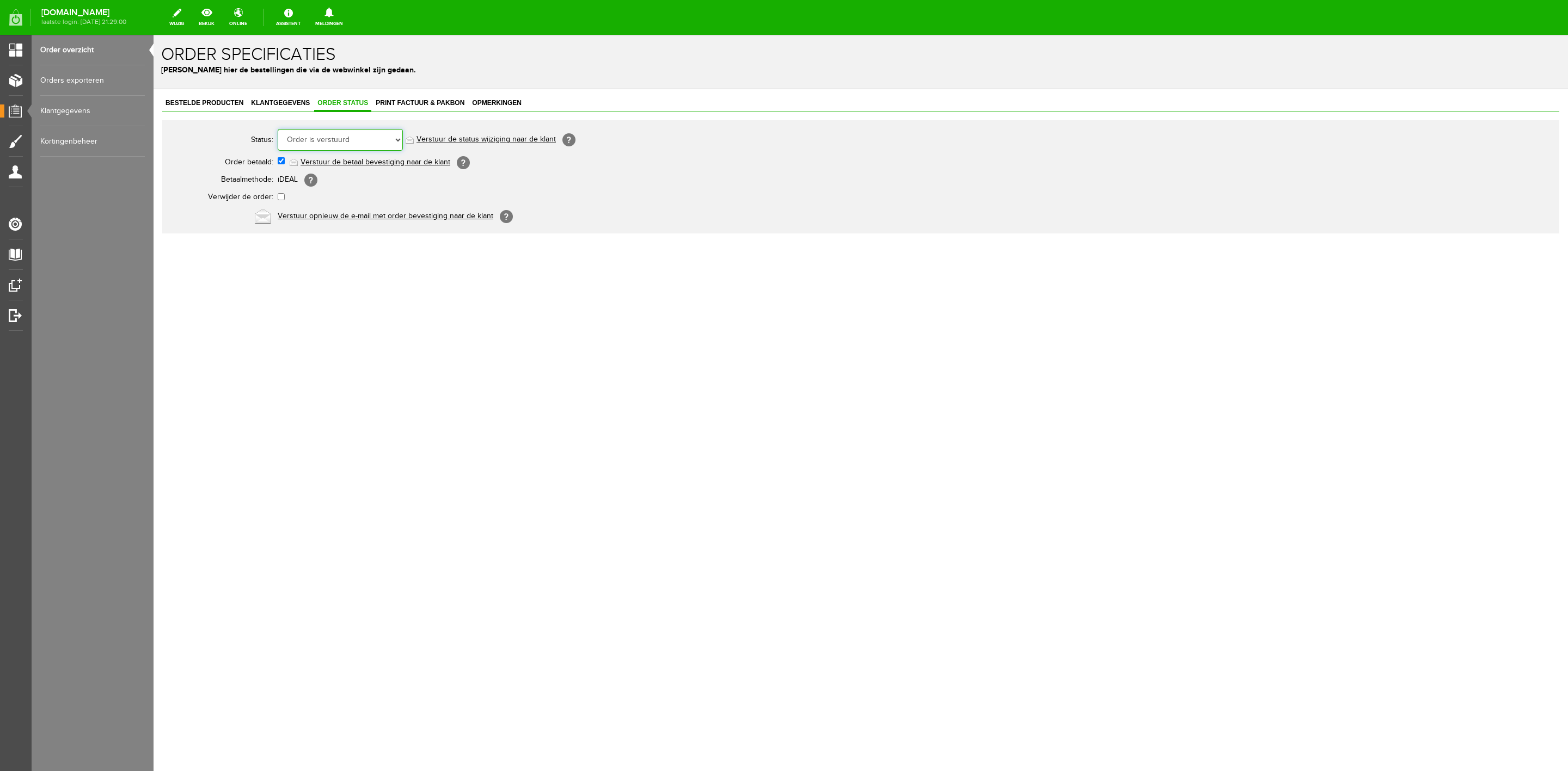
click at [343, 144] on select "Order niet afgerond Nieuw Order in behandeling Wacht op leverancier Wacht op be…" at bounding box center [340, 140] width 125 height 22
select select "7"
click at [278, 129] on select "Order niet afgerond Nieuw Order in behandeling Wacht op leverancier Wacht op be…" at bounding box center [340, 140] width 125 height 22
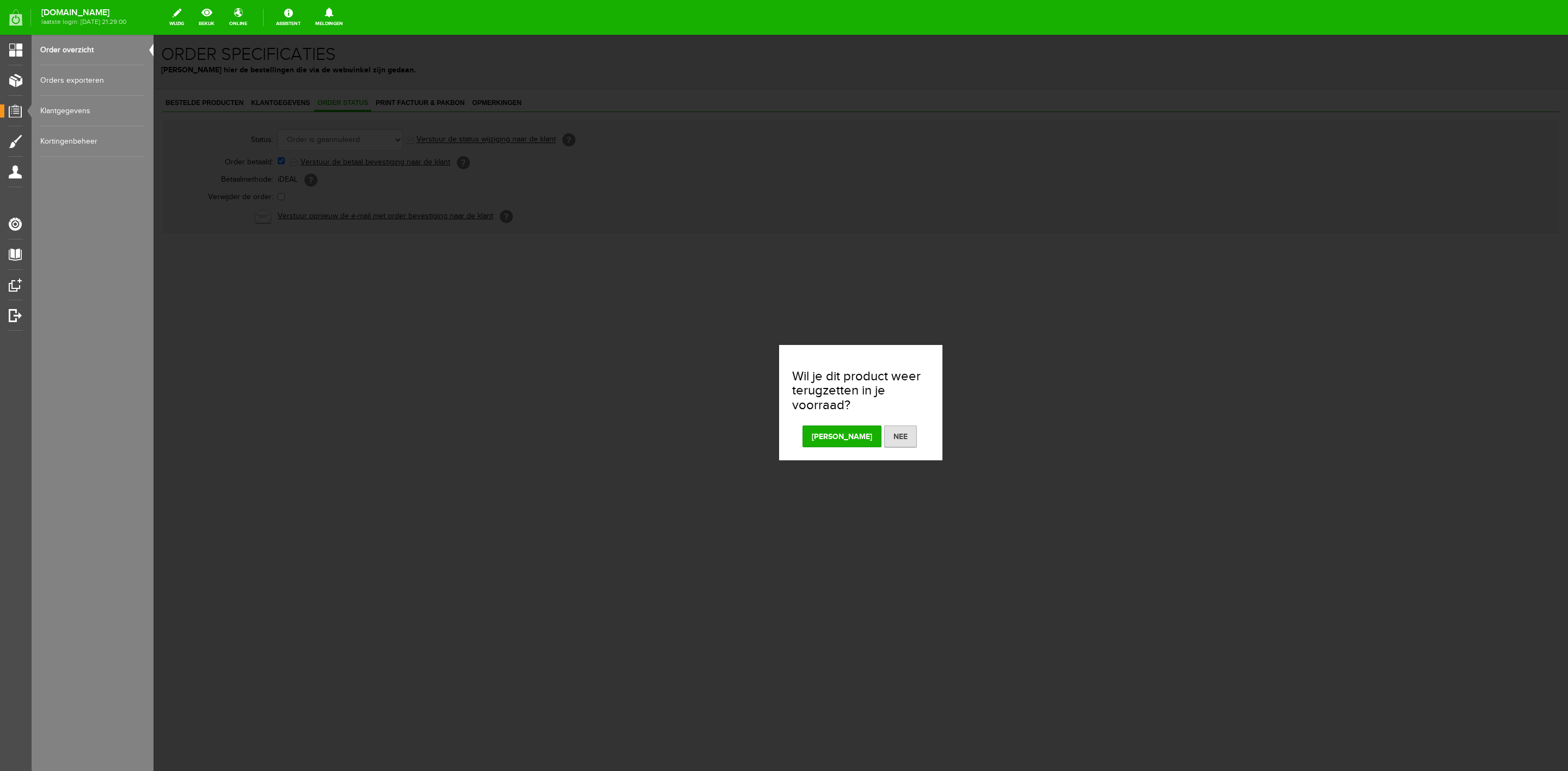
click at [851, 436] on button "[PERSON_NAME]" at bounding box center [842, 436] width 79 height 22
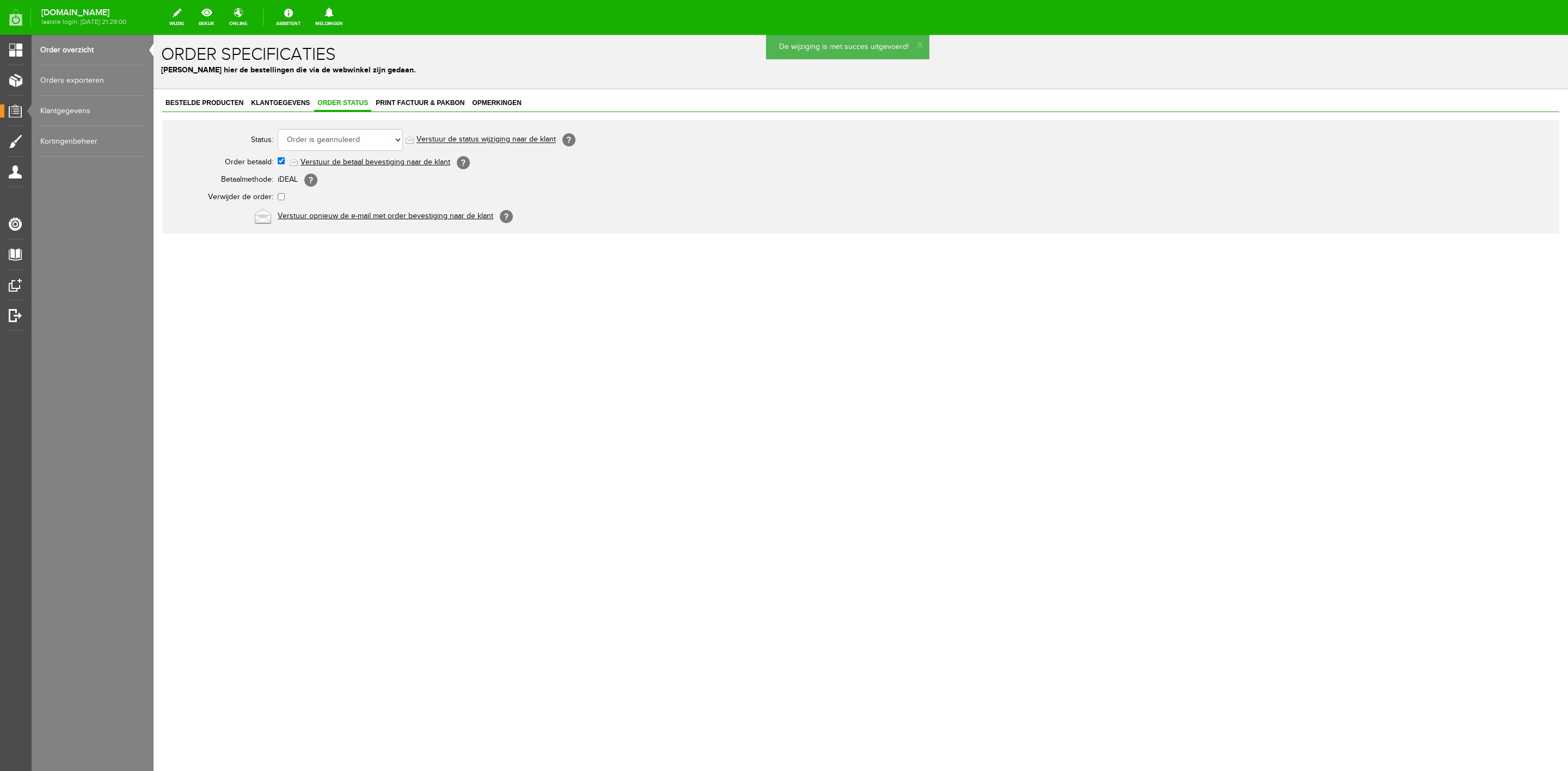
click at [536, 142] on link "Verstuur de status wijziging naar de klant" at bounding box center [486, 140] width 139 height 9
click at [265, 113] on div "Bestelde producten Klantgegevens Order status Print factuur & pakbon Opmerkinge…" at bounding box center [861, 164] width 1397 height 138
click at [265, 103] on span "Klantgegevens" at bounding box center [280, 103] width 65 height 8
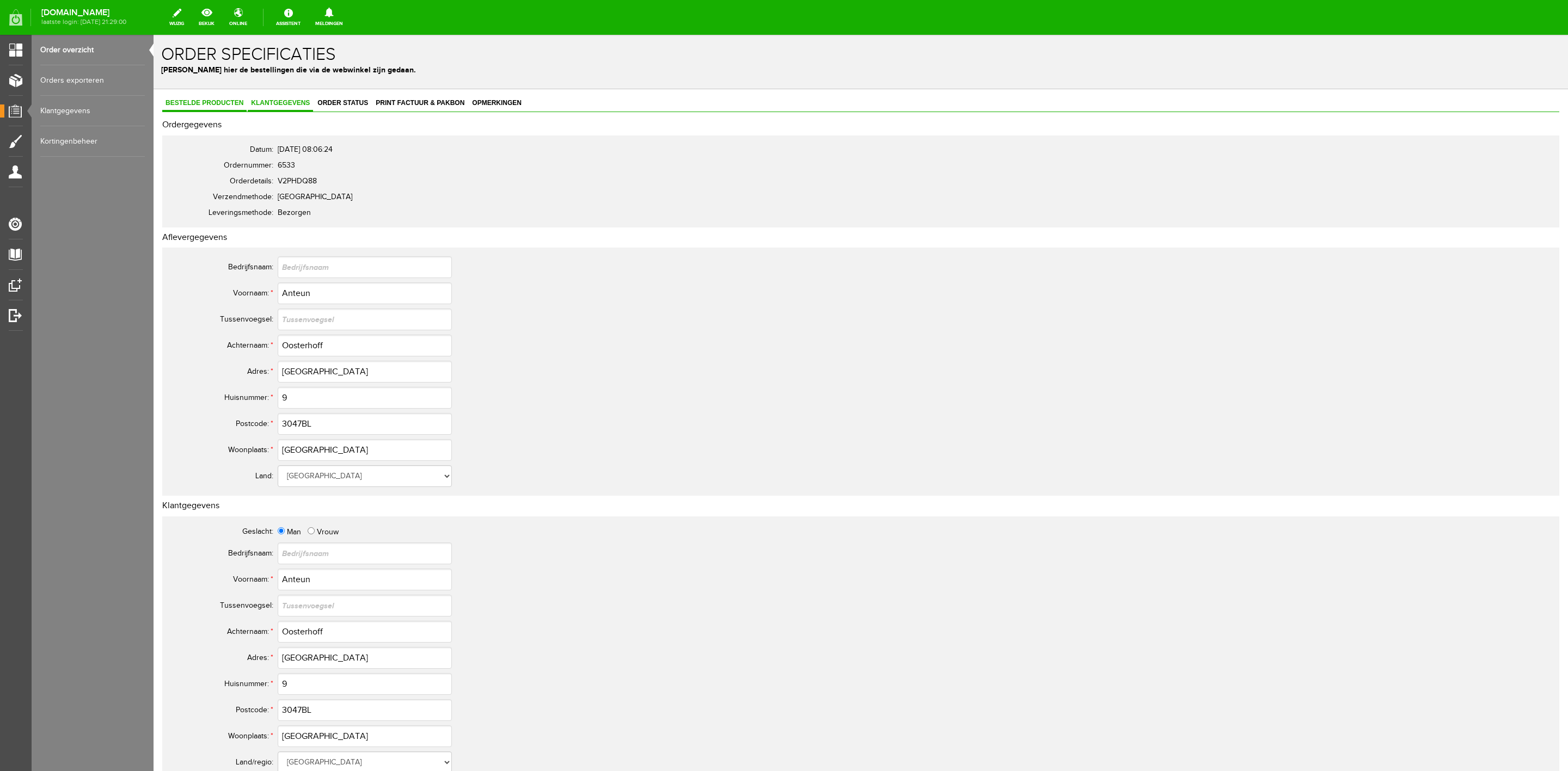
click at [244, 97] on link "Bestelde producten" at bounding box center [205, 103] width 85 height 16
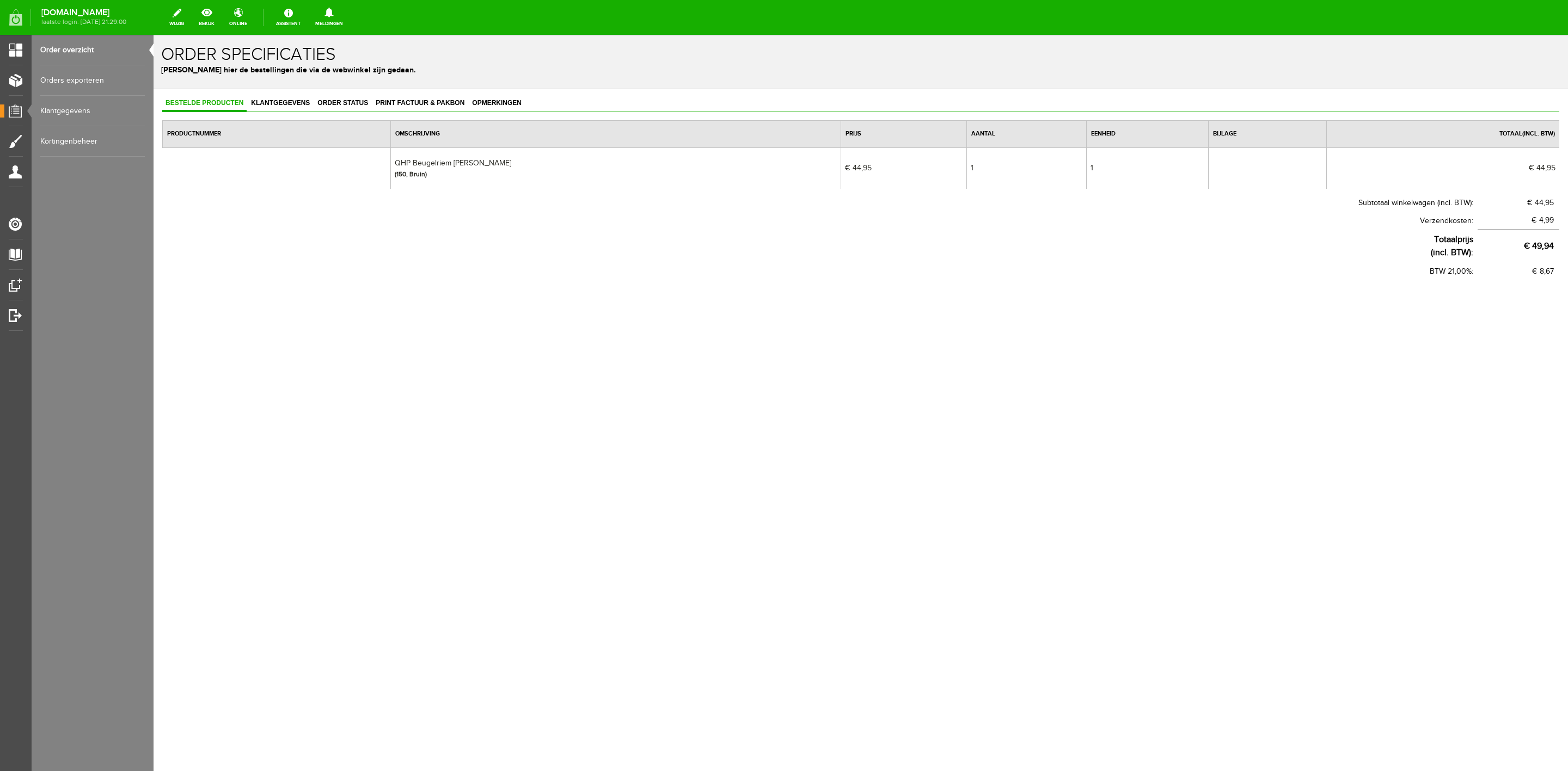
click at [307, 112] on div "Bestelde producten Klantgegevens Order status Print factuur & pakbon Opmerkingen" at bounding box center [861, 103] width 1397 height 16
click at [340, 105] on span "Order status" at bounding box center [343, 103] width 57 height 8
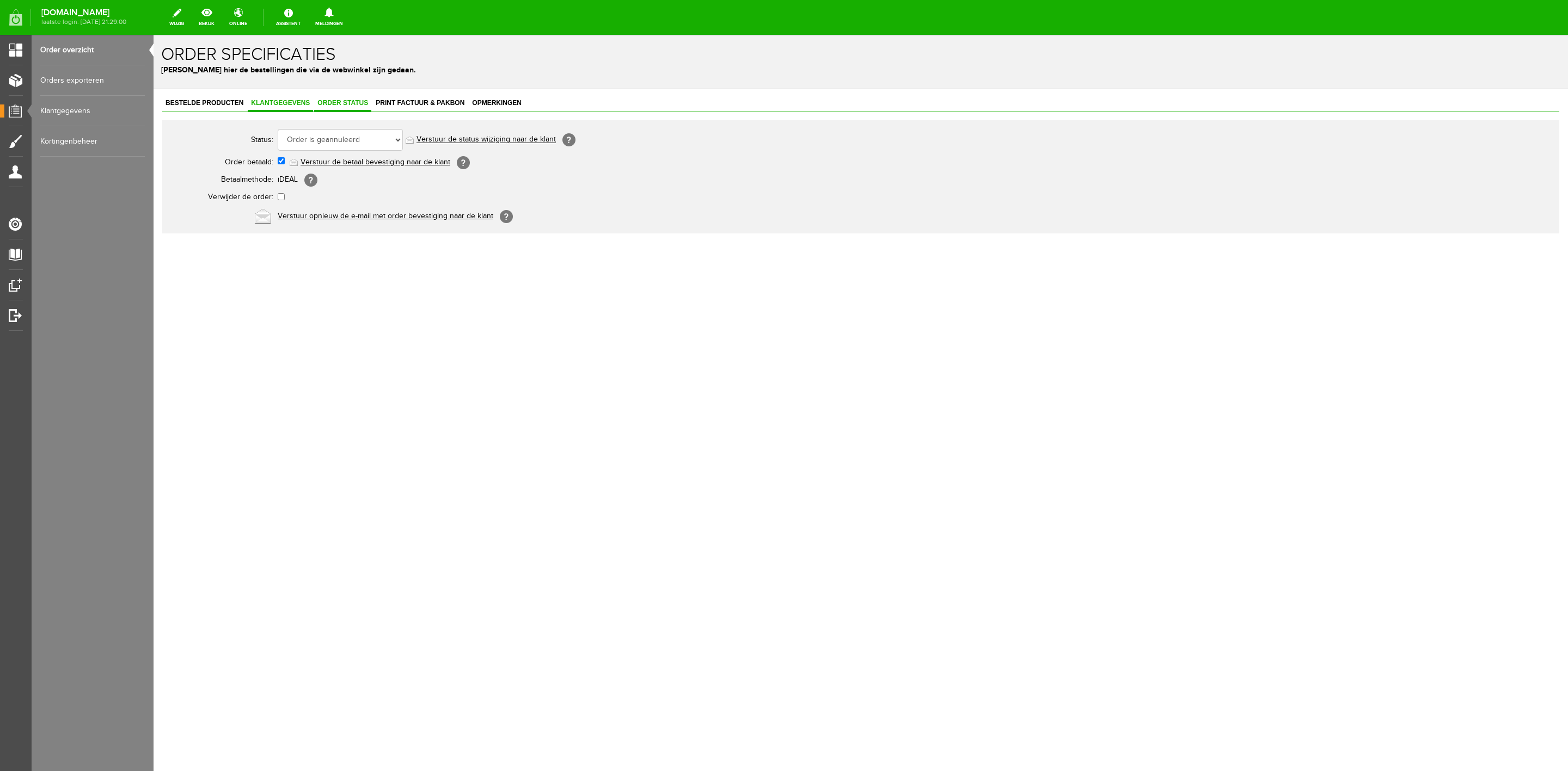
click at [288, 99] on span "Klantgegevens" at bounding box center [280, 103] width 65 height 8
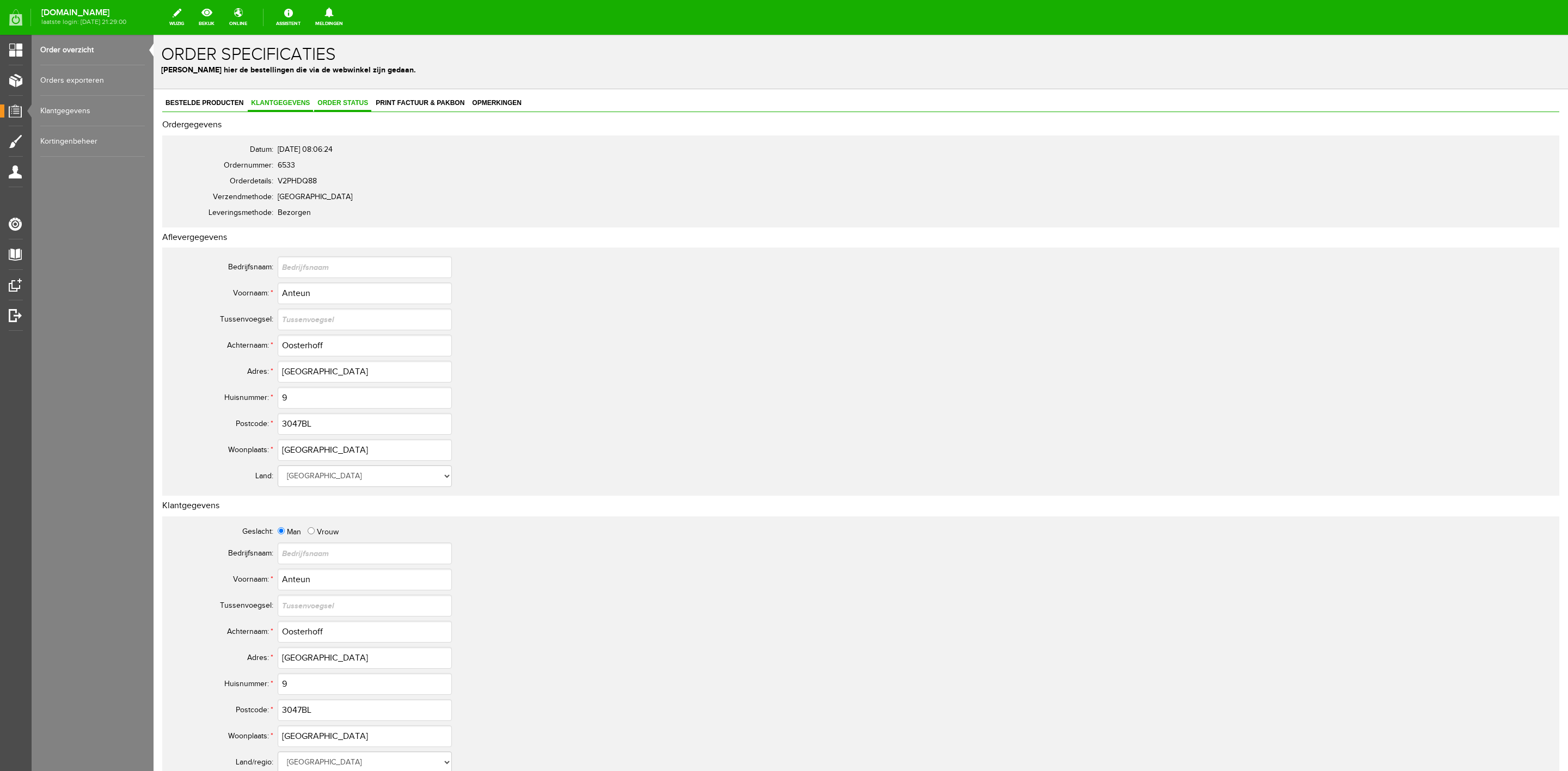
click at [348, 101] on span "Order status" at bounding box center [343, 103] width 57 height 8
